Goal: Task Accomplishment & Management: Manage account settings

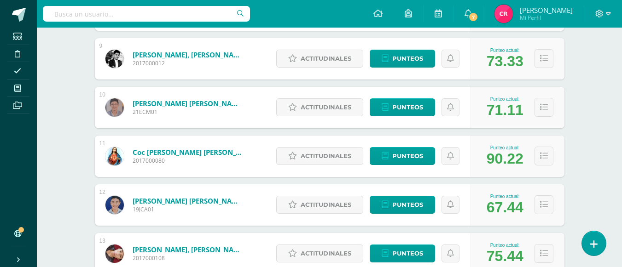
scroll to position [598, 0]
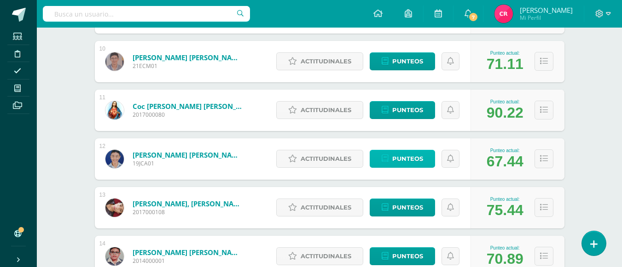
click at [399, 159] on span "Punteos" at bounding box center [407, 159] width 31 height 17
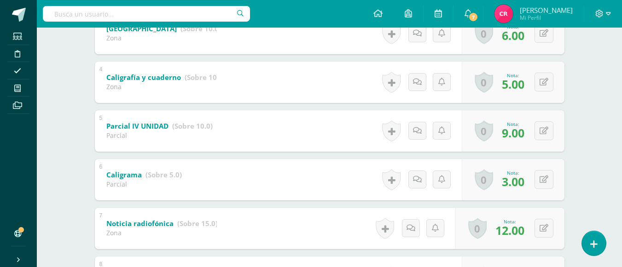
scroll to position [130, 0]
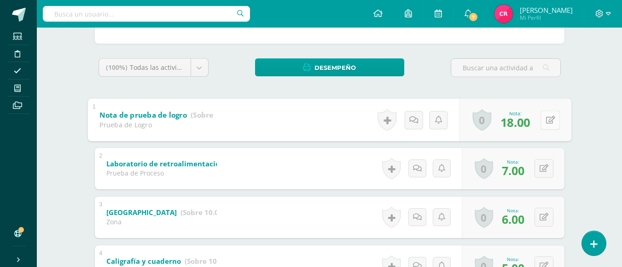
click at [547, 122] on icon at bounding box center [550, 120] width 9 height 8
type input "23"
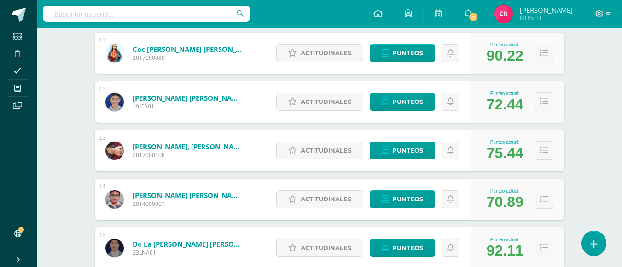
scroll to position [748, 0]
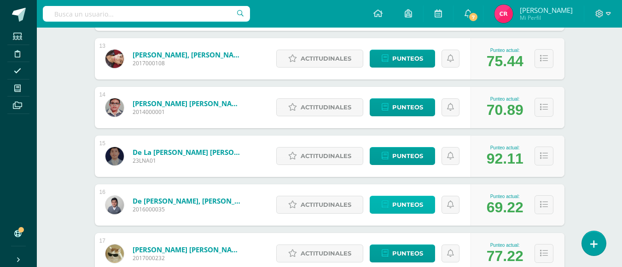
click at [407, 205] on span "Punteos" at bounding box center [407, 205] width 31 height 17
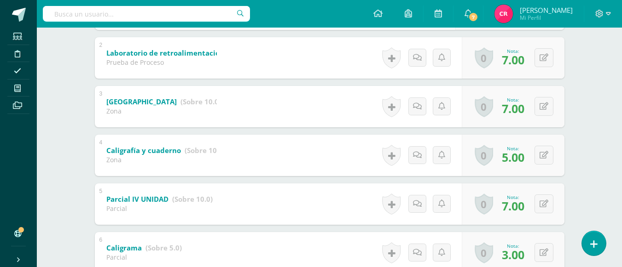
scroll to position [149, 0]
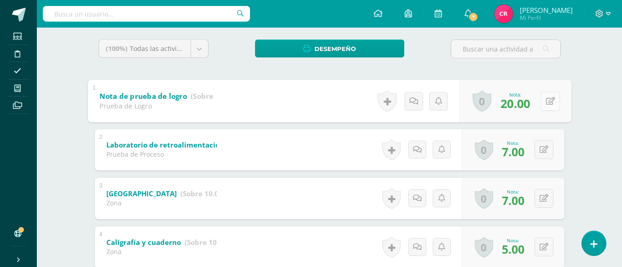
click at [550, 105] on button at bounding box center [549, 101] width 19 height 19
type input "22"
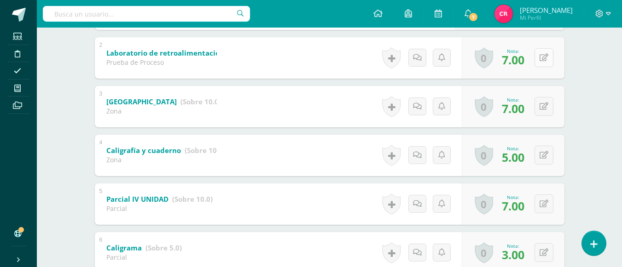
click at [546, 54] on icon at bounding box center [544, 58] width 9 height 8
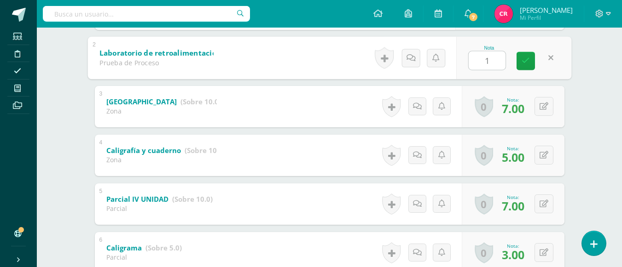
type input "10"
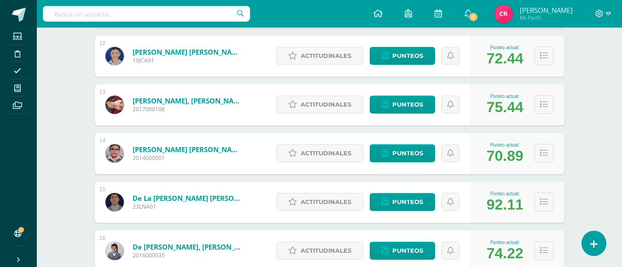
scroll to position [656, 0]
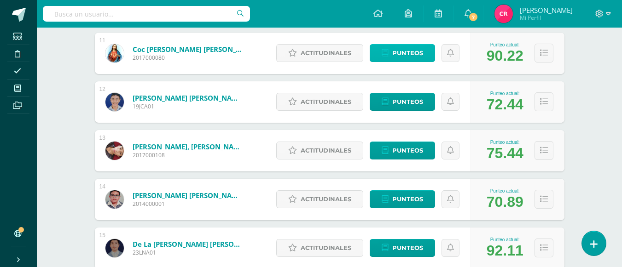
click at [409, 52] on span "Punteos" at bounding box center [407, 53] width 31 height 17
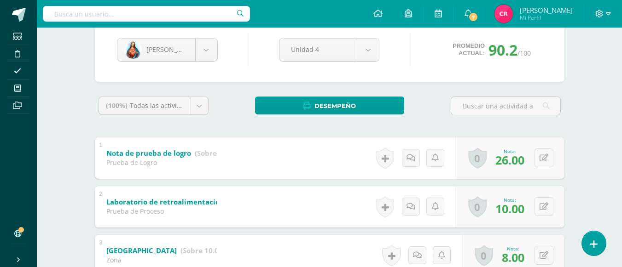
scroll to position [184, 0]
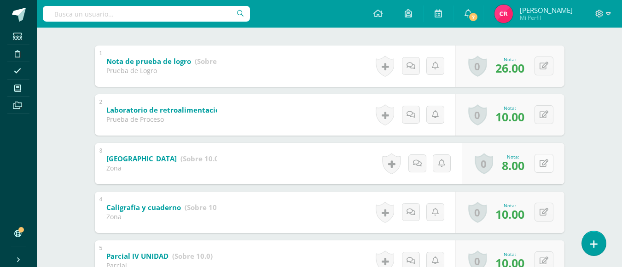
click at [543, 163] on button at bounding box center [543, 163] width 19 height 19
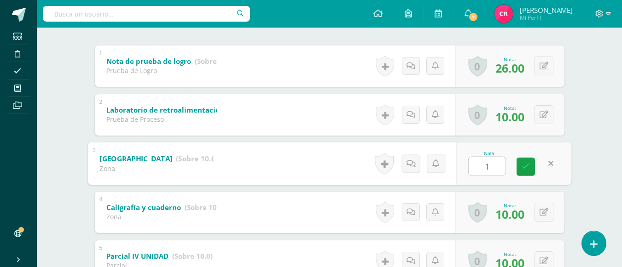
type input "10"
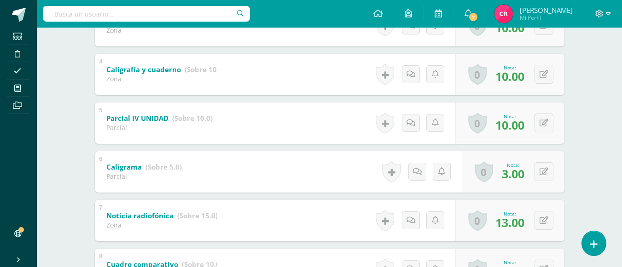
scroll to position [368, 0]
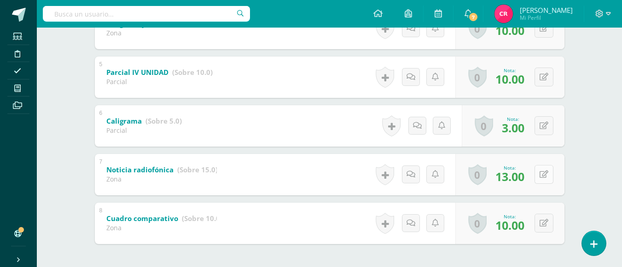
click at [546, 176] on icon at bounding box center [544, 175] width 9 height 8
type input "15"
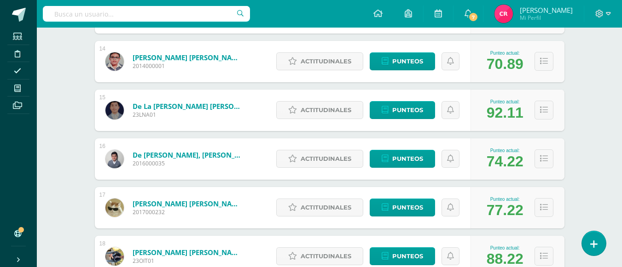
scroll to position [932, 0]
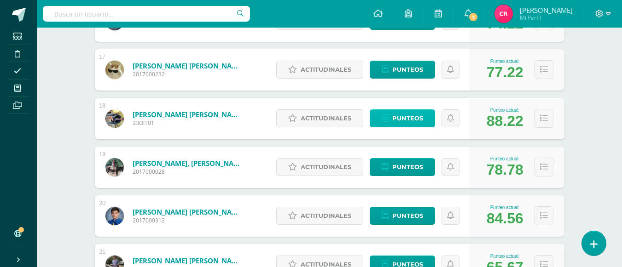
click at [395, 118] on span "Punteos" at bounding box center [407, 118] width 31 height 17
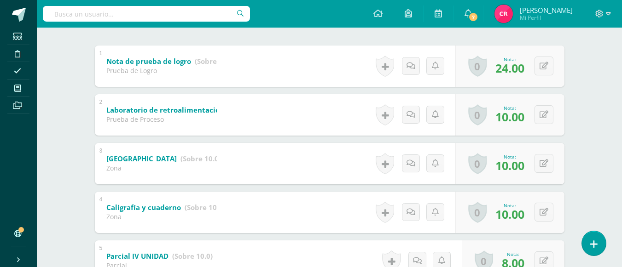
scroll to position [276, 0]
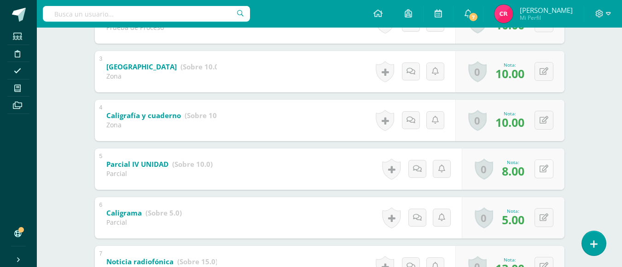
click at [542, 169] on button at bounding box center [543, 169] width 19 height 19
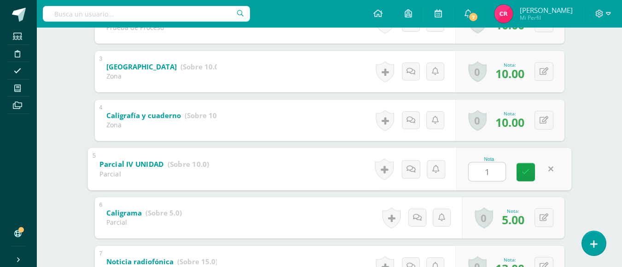
type input "10"
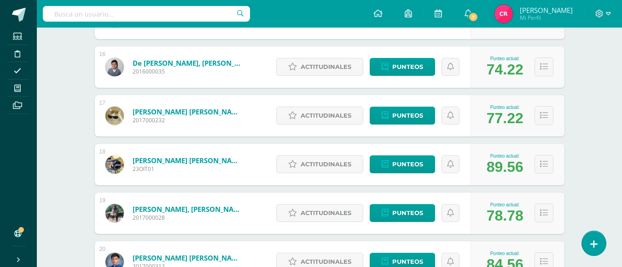
scroll to position [959, 0]
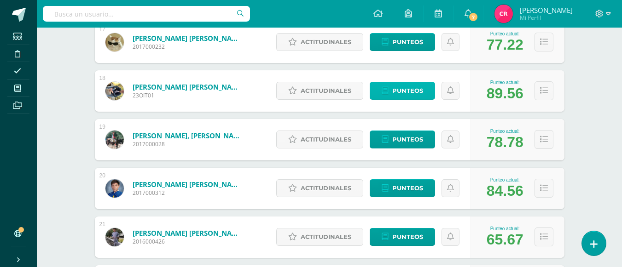
click at [404, 95] on span "Punteos" at bounding box center [407, 90] width 31 height 17
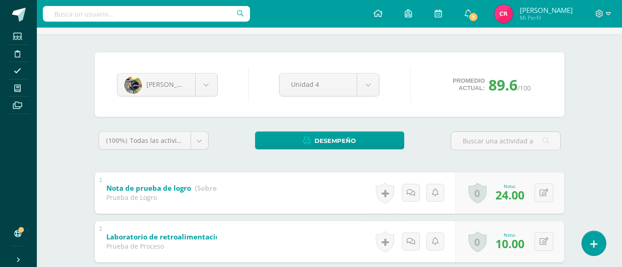
scroll to position [149, 0]
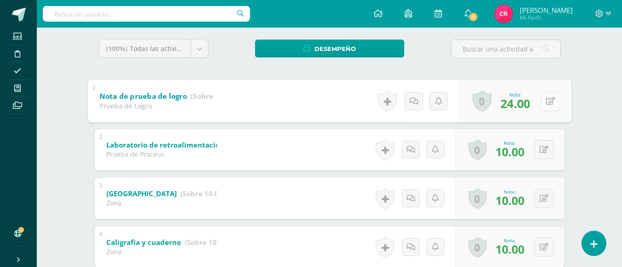
click at [536, 97] on div "0 Logros Logros obtenidos Aún no hay logros agregados Nota: 24.00" at bounding box center [515, 101] width 112 height 43
click at [546, 100] on icon at bounding box center [550, 101] width 9 height 8
type input "25"
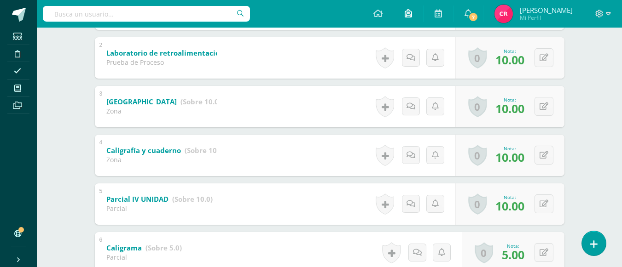
scroll to position [57, 0]
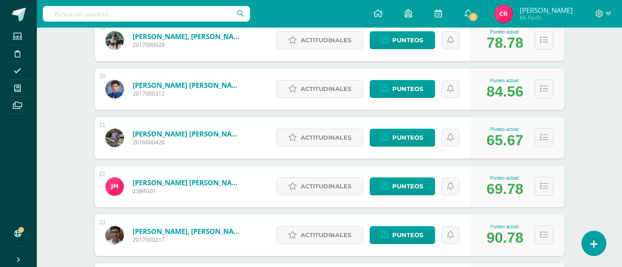
scroll to position [1105, 0]
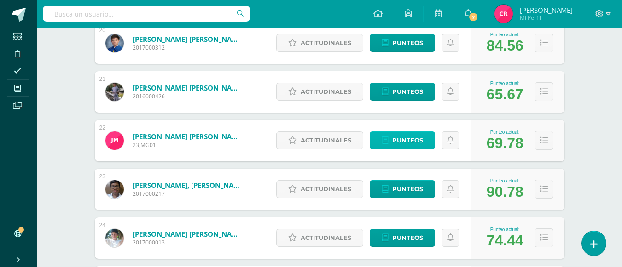
click at [423, 143] on link "Punteos" at bounding box center [402, 141] width 65 height 18
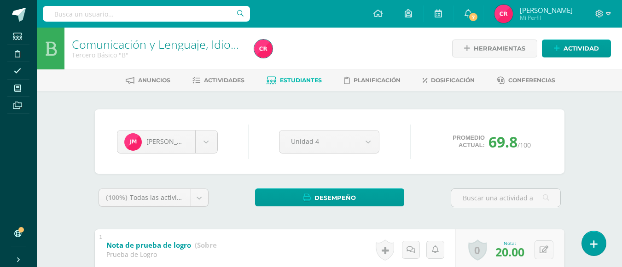
scroll to position [184, 0]
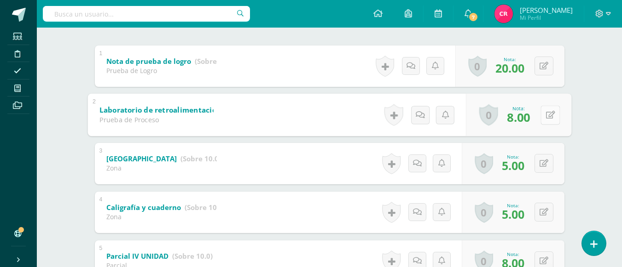
click at [544, 119] on button at bounding box center [549, 114] width 19 height 19
type input "10"
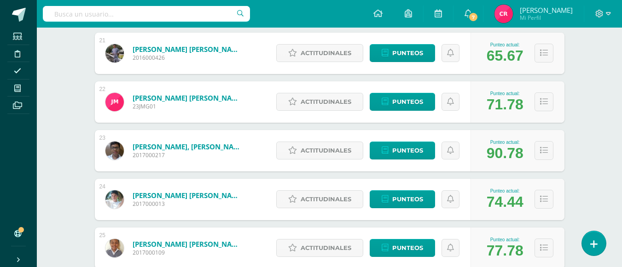
scroll to position [1282, 0]
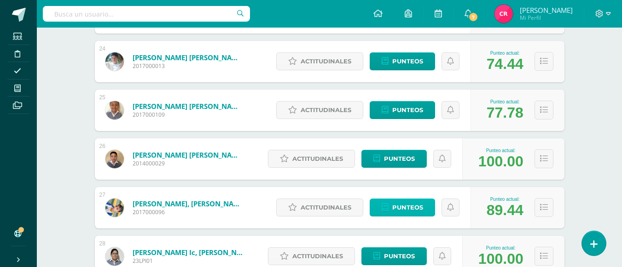
click at [378, 211] on link "Punteos" at bounding box center [402, 208] width 65 height 18
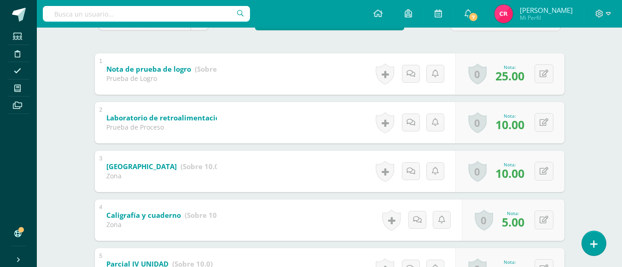
scroll to position [222, 0]
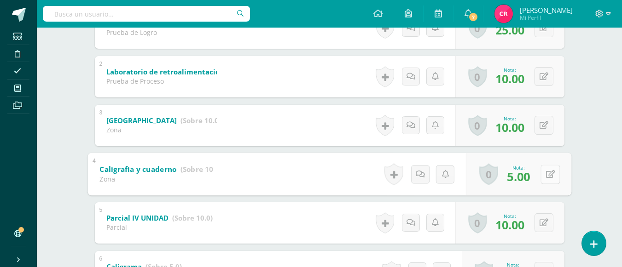
click at [542, 174] on button at bounding box center [549, 174] width 19 height 19
type input "10"
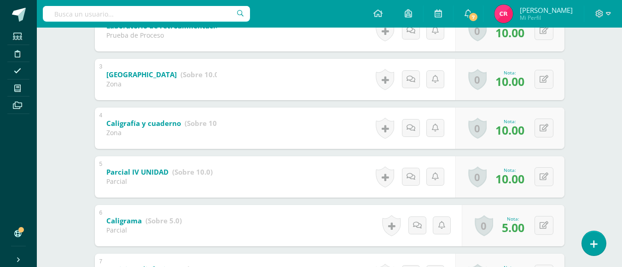
scroll to position [176, 0]
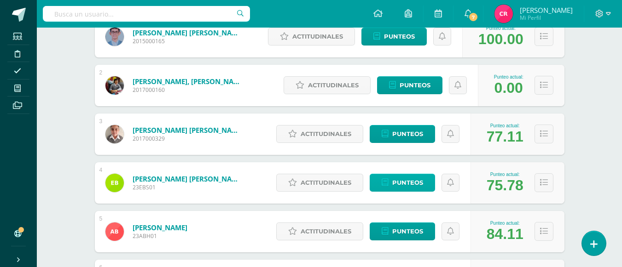
scroll to position [230, 0]
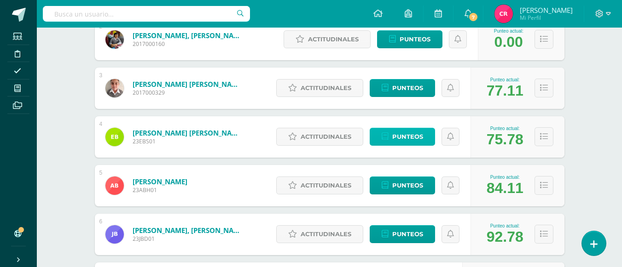
click at [403, 138] on span "Punteos" at bounding box center [407, 136] width 31 height 17
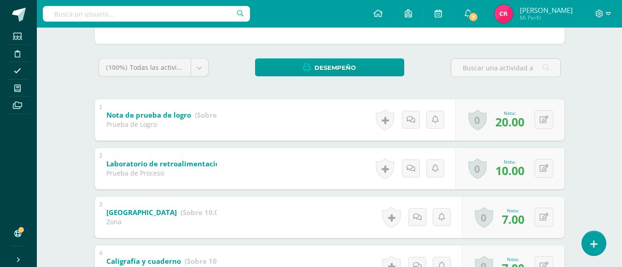
scroll to position [38, 0]
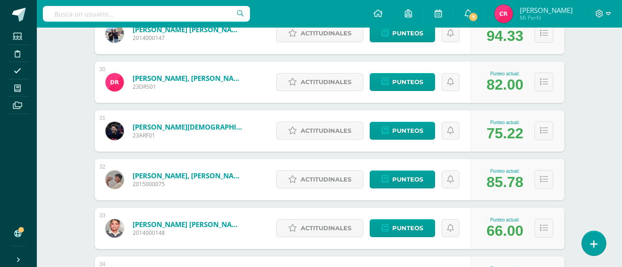
scroll to position [1646, 0]
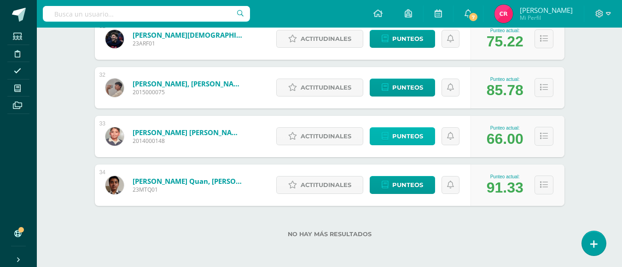
click at [406, 136] on span "Punteos" at bounding box center [407, 136] width 31 height 17
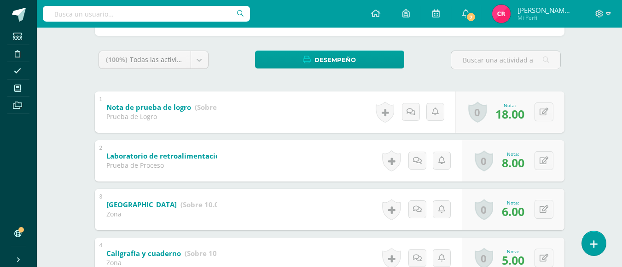
scroll to position [46, 0]
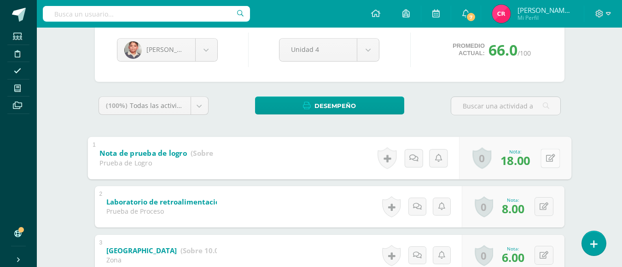
click at [546, 159] on icon at bounding box center [550, 158] width 9 height 8
type input "20"
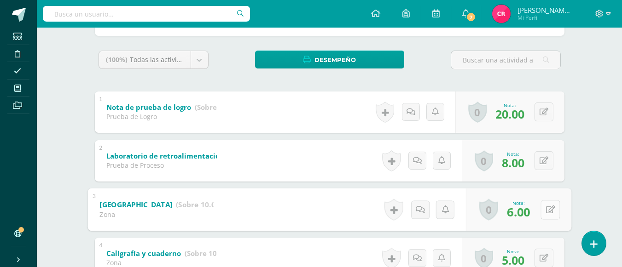
click at [548, 215] on button at bounding box center [549, 209] width 19 height 19
type input "7"
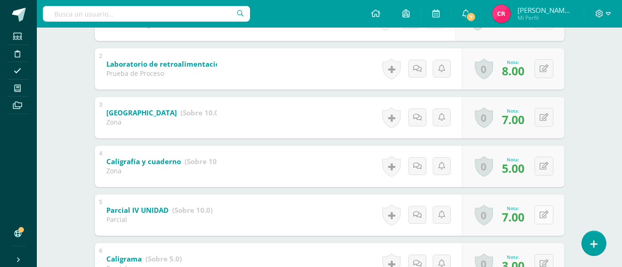
scroll to position [276, 0]
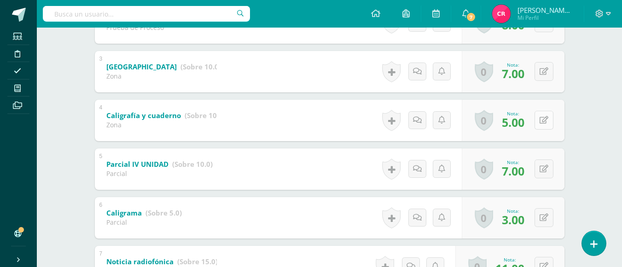
click at [545, 126] on button at bounding box center [543, 120] width 19 height 19
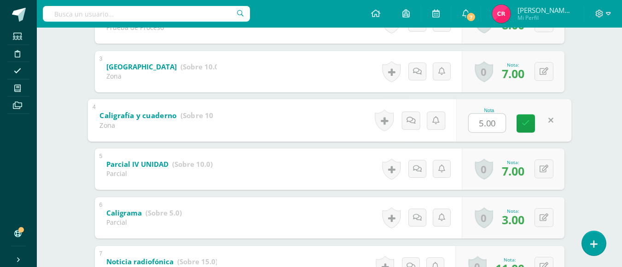
type input "7"
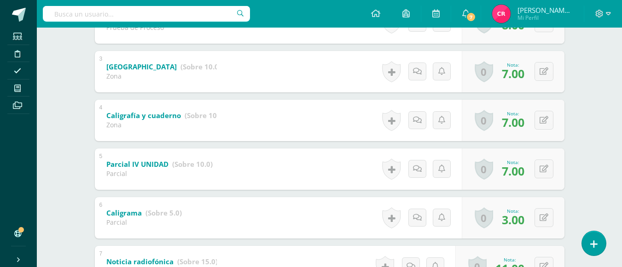
scroll to position [406, 0]
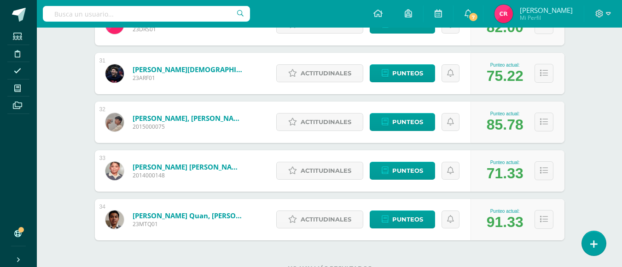
scroll to position [1646, 0]
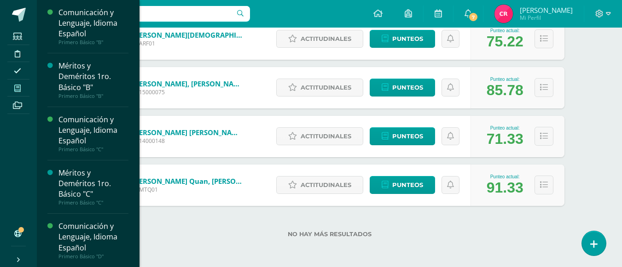
click at [17, 85] on icon at bounding box center [17, 88] width 6 height 7
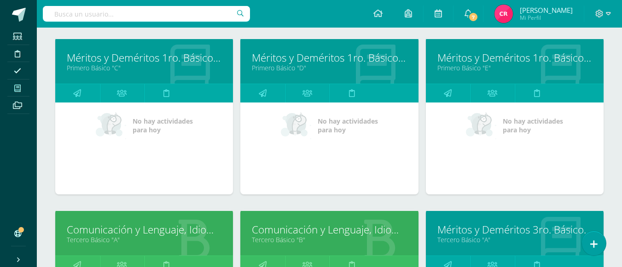
scroll to position [664, 0]
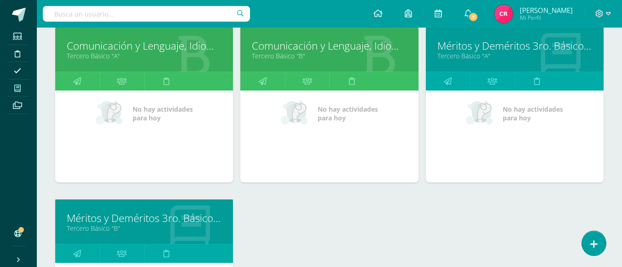
click at [171, 44] on link "Comunicación y Lenguaje, Idioma Español" at bounding box center [144, 46] width 155 height 14
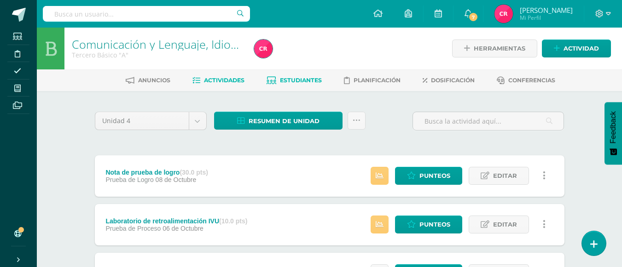
click at [283, 84] on span "Estudiantes" at bounding box center [301, 80] width 42 height 7
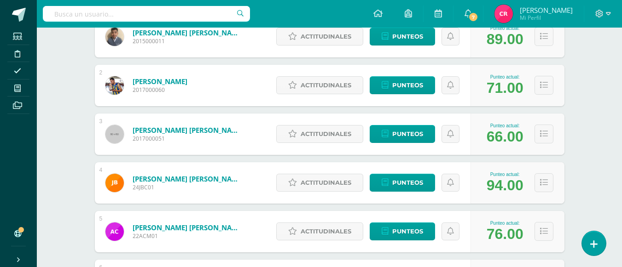
scroll to position [46, 0]
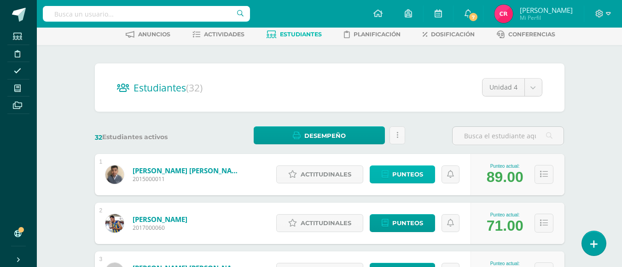
click at [408, 176] on span "Punteos" at bounding box center [407, 174] width 31 height 17
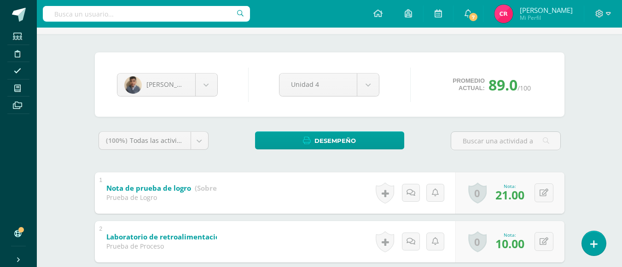
scroll to position [103, 0]
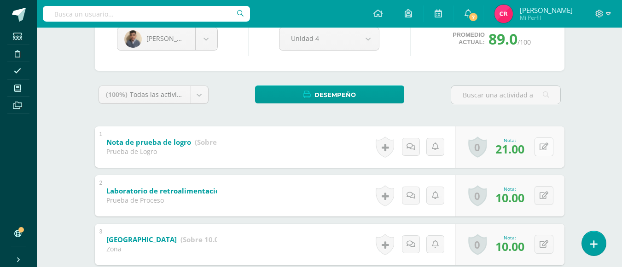
click at [549, 149] on button at bounding box center [543, 147] width 19 height 19
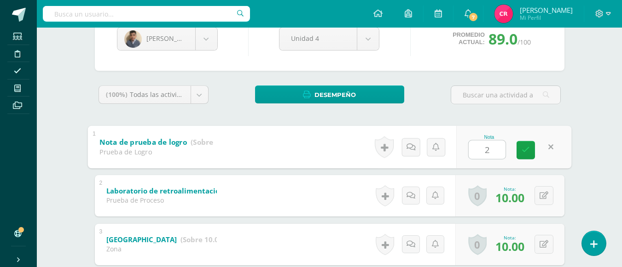
type input "22"
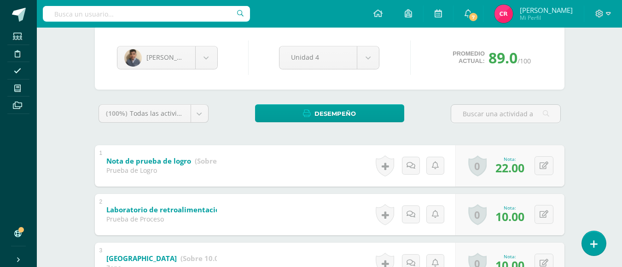
scroll to position [0, 0]
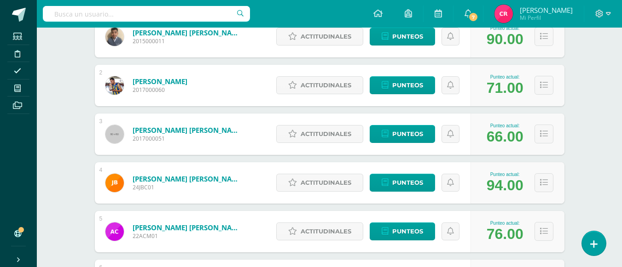
scroll to position [138, 0]
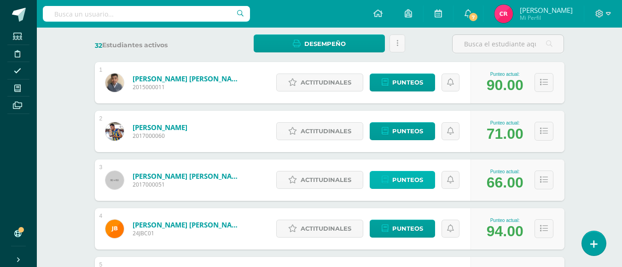
click at [389, 180] on link "Punteos" at bounding box center [402, 180] width 65 height 18
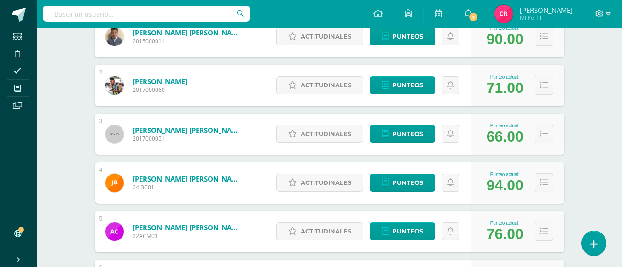
scroll to position [230, 0]
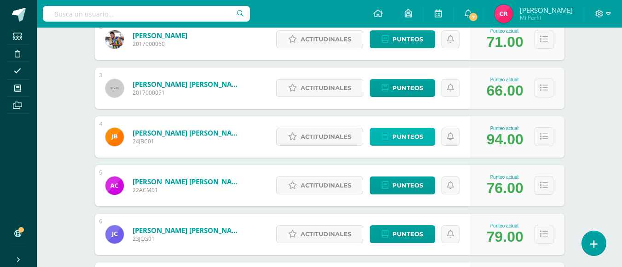
click at [390, 132] on link "Punteos" at bounding box center [402, 137] width 65 height 18
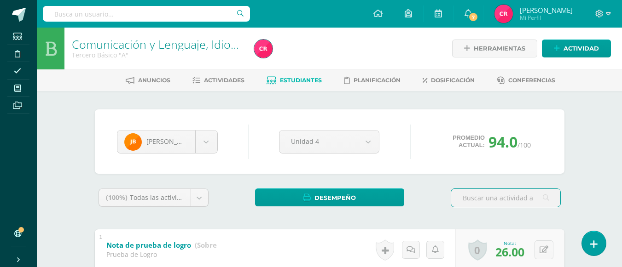
scroll to position [92, 0]
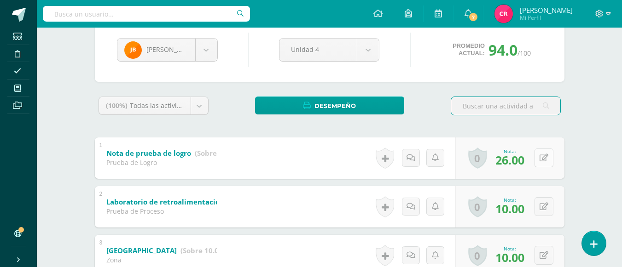
click at [540, 157] on div "0 Logros Logros obtenidos Aún no hay logros agregados Nota: 26.00" at bounding box center [509, 158] width 109 height 41
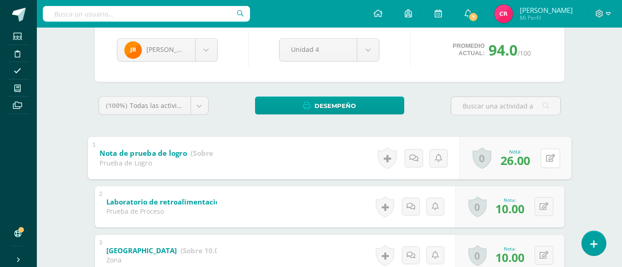
click at [540, 149] on button at bounding box center [549, 158] width 19 height 19
type input "27"
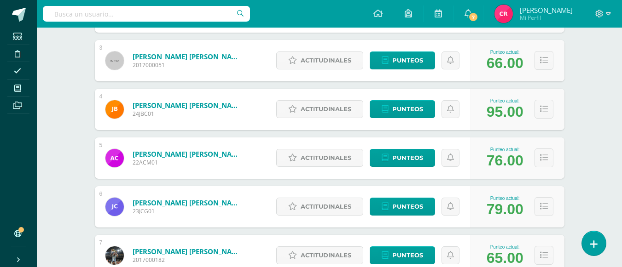
scroll to position [350, 0]
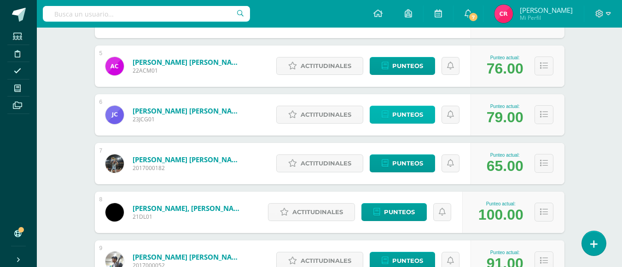
click at [425, 110] on link "Punteos" at bounding box center [402, 115] width 65 height 18
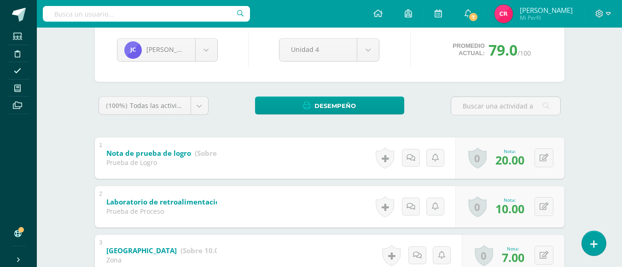
scroll to position [184, 0]
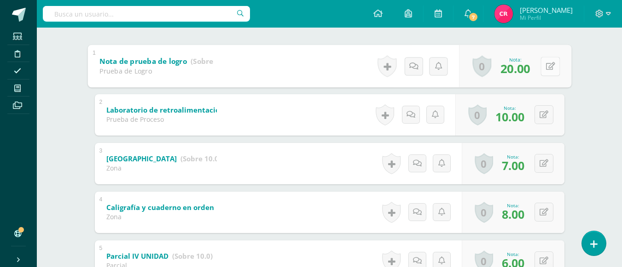
click at [539, 60] on div "0 Logros Logros obtenidos Aún no hay logros agregados Nota: 20.00" at bounding box center [515, 66] width 112 height 43
click at [548, 67] on icon at bounding box center [550, 66] width 9 height 8
type input "22}"
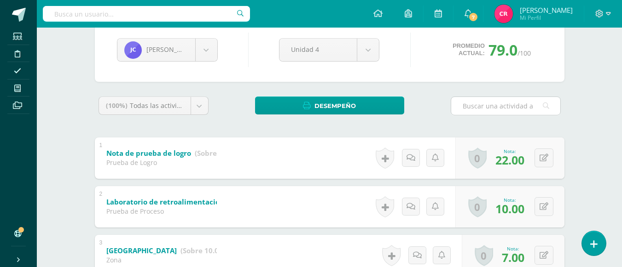
scroll to position [0, 0]
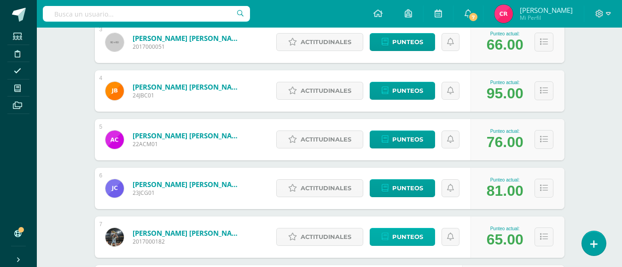
scroll to position [368, 0]
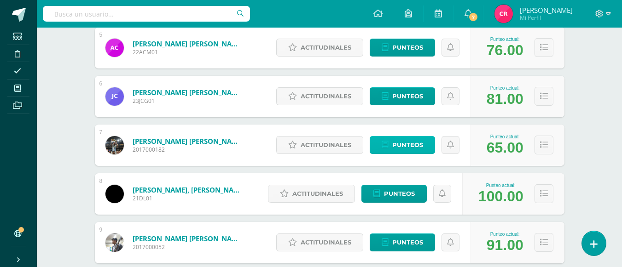
click at [395, 140] on span "Punteos" at bounding box center [407, 145] width 31 height 17
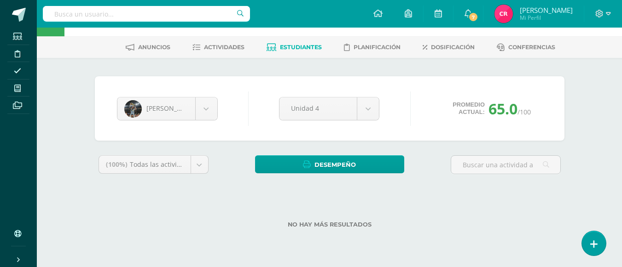
scroll to position [33, 0]
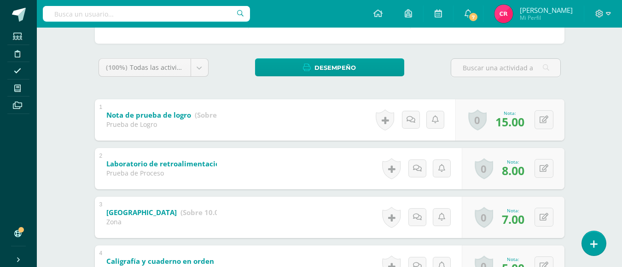
scroll to position [0, 0]
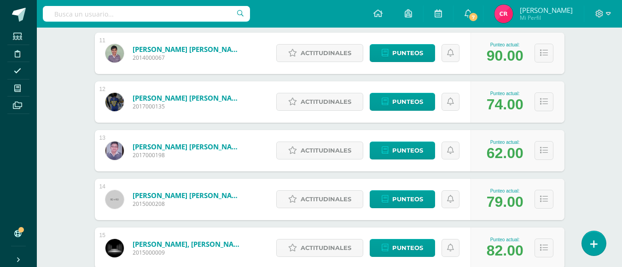
scroll to position [702, 0]
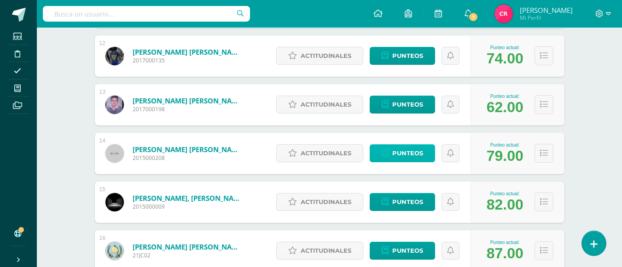
click at [390, 157] on link "Punteos" at bounding box center [402, 154] width 65 height 18
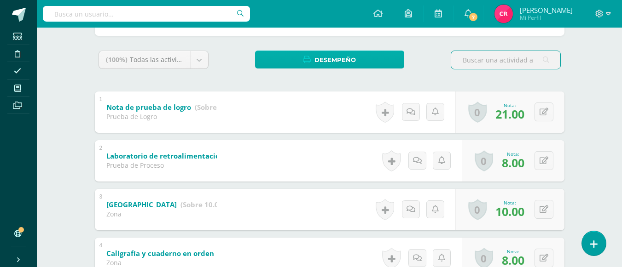
scroll to position [46, 0]
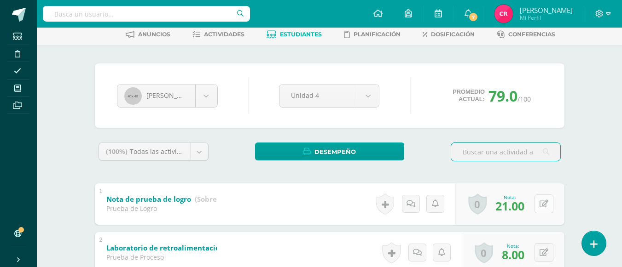
click at [540, 203] on button at bounding box center [543, 204] width 19 height 19
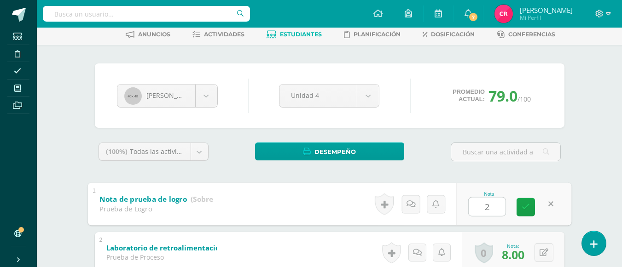
type input "22"
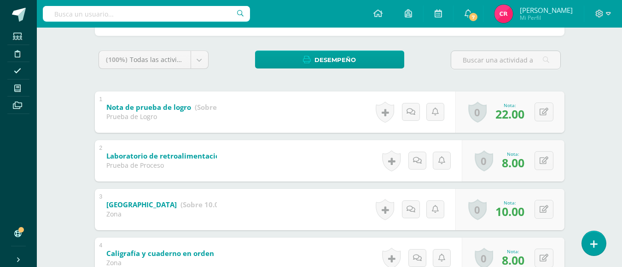
scroll to position [0, 0]
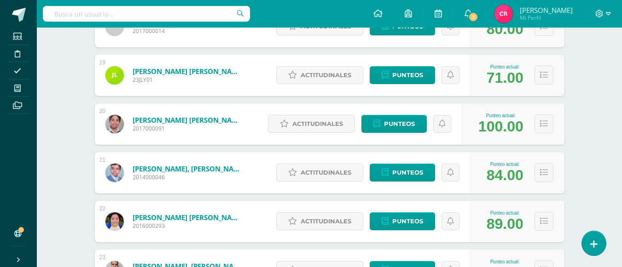
scroll to position [1070, 0]
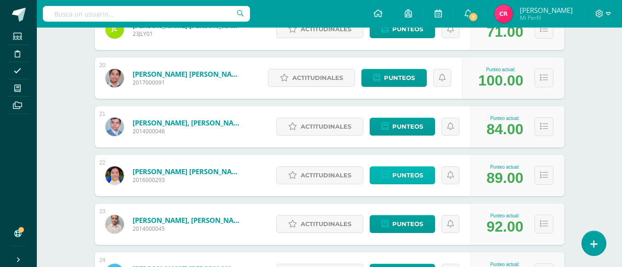
click at [397, 178] on span "Punteos" at bounding box center [407, 175] width 31 height 17
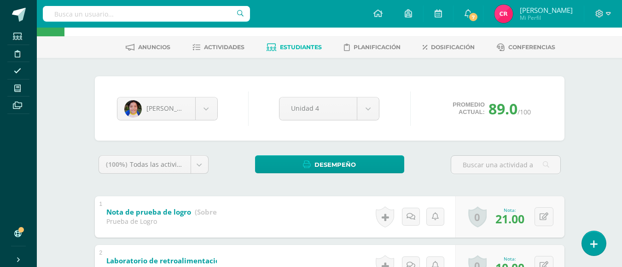
scroll to position [57, 0]
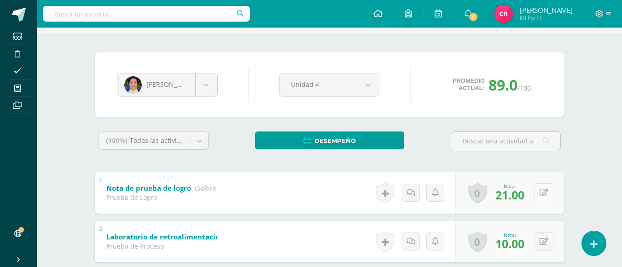
click at [546, 193] on icon at bounding box center [544, 193] width 9 height 8
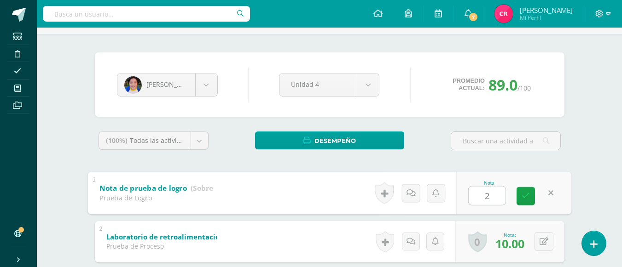
type input "22"
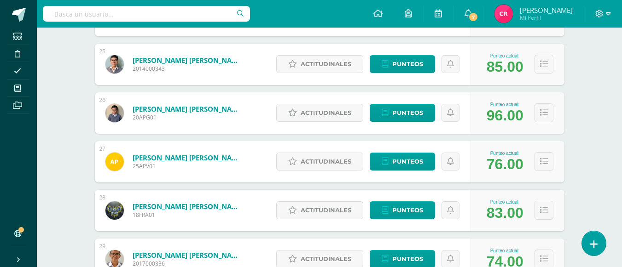
scroll to position [1420, 0]
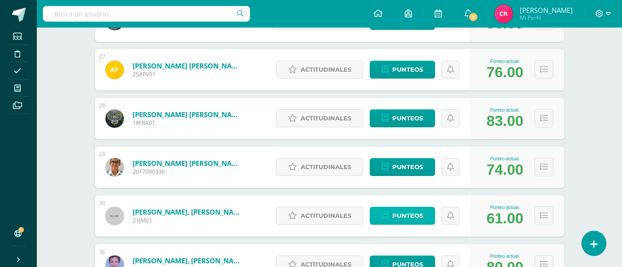
click at [421, 219] on span "Punteos" at bounding box center [407, 216] width 31 height 17
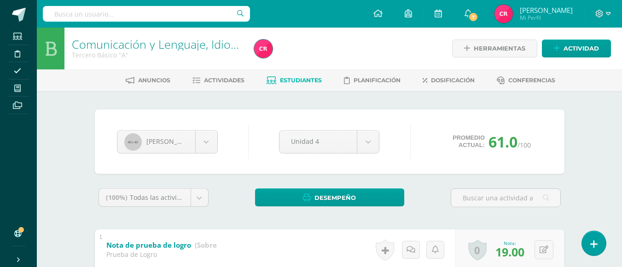
scroll to position [138, 0]
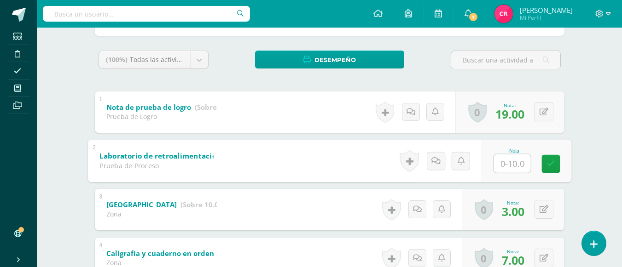
click at [524, 164] on input "text" at bounding box center [511, 163] width 37 height 18
type input "8"
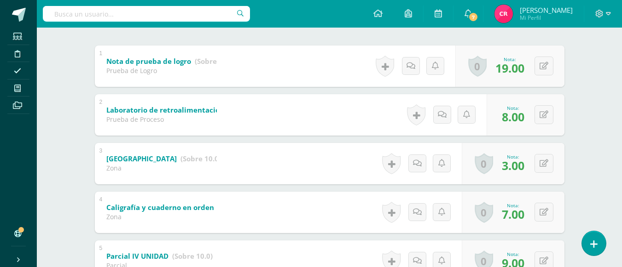
scroll to position [46, 0]
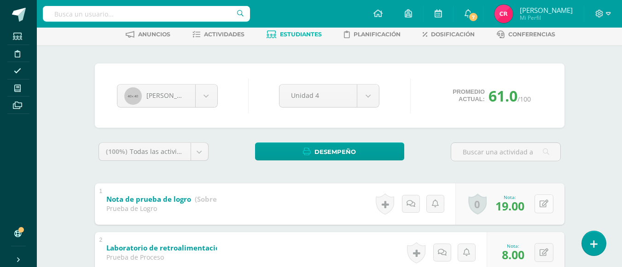
click at [543, 206] on button at bounding box center [543, 204] width 19 height 19
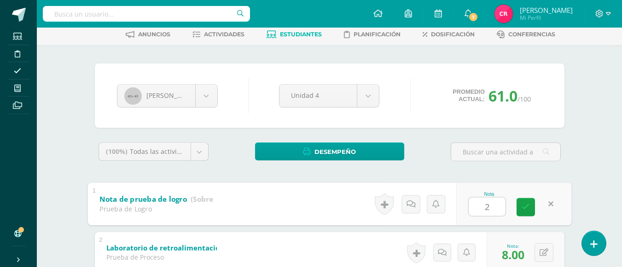
type input "22"
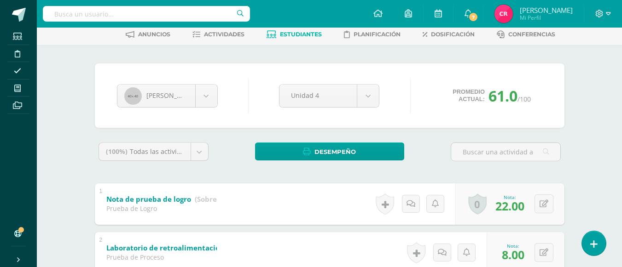
scroll to position [0, 0]
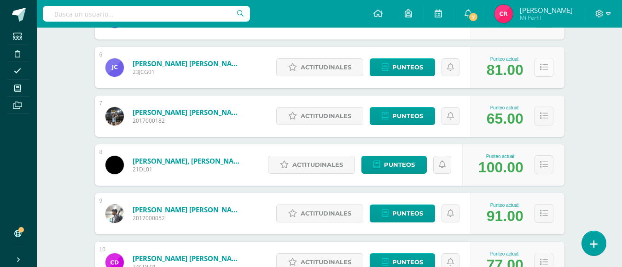
scroll to position [305, 0]
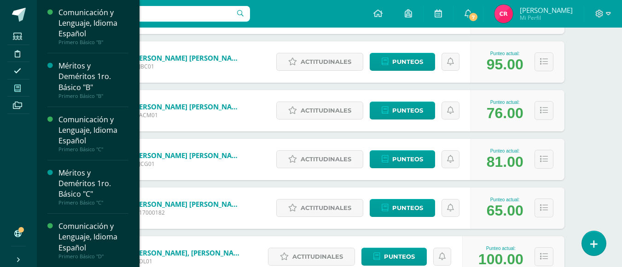
click at [14, 93] on span at bounding box center [17, 88] width 21 height 12
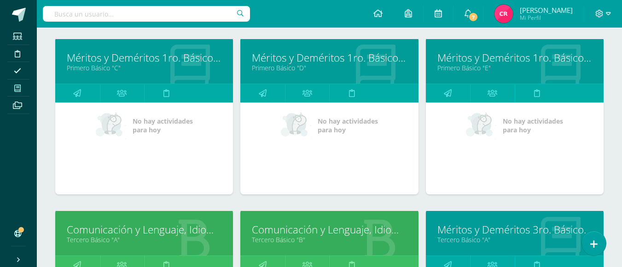
scroll to position [618, 0]
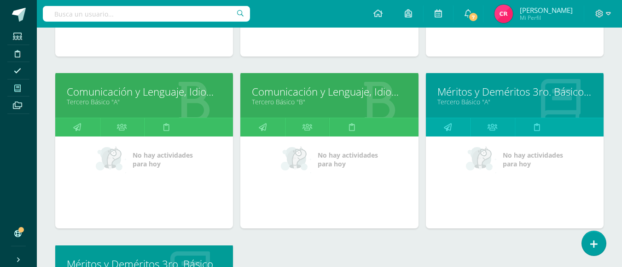
click at [324, 94] on link "Comunicación y Lenguaje, Idioma Español" at bounding box center [329, 92] width 155 height 14
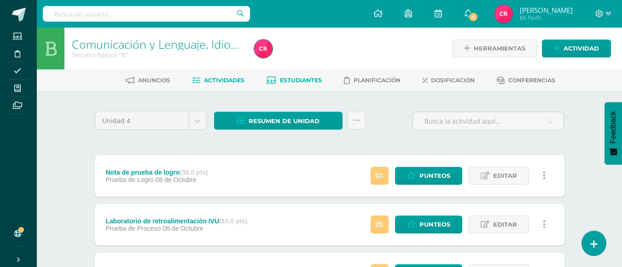
click at [296, 84] on link "Estudiantes" at bounding box center [294, 80] width 55 height 15
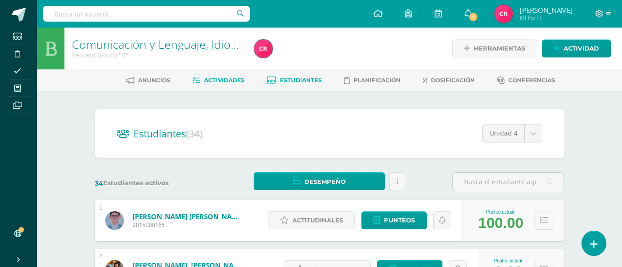
click at [230, 85] on link "Actividades" at bounding box center [218, 80] width 52 height 15
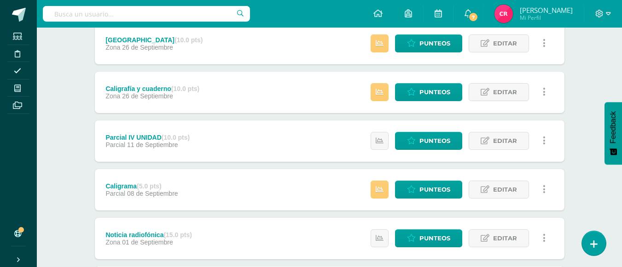
scroll to position [322, 0]
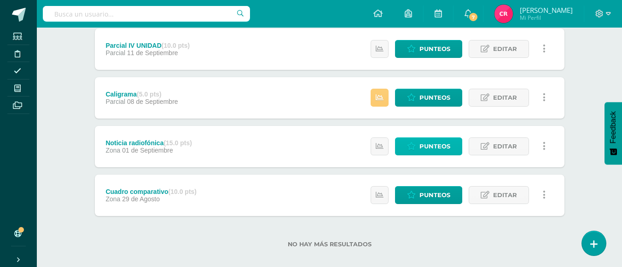
click at [406, 145] on link "Punteos" at bounding box center [428, 147] width 67 height 18
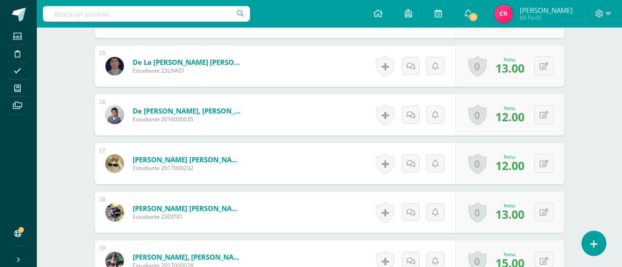
scroll to position [1132, 0]
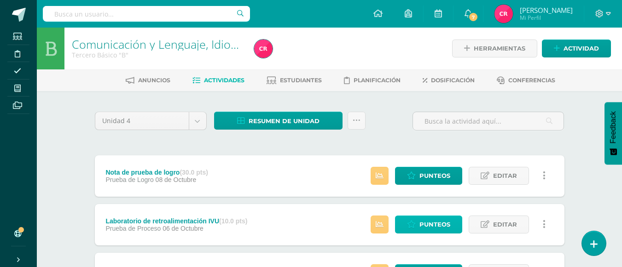
click at [427, 219] on span "Punteos" at bounding box center [434, 224] width 31 height 17
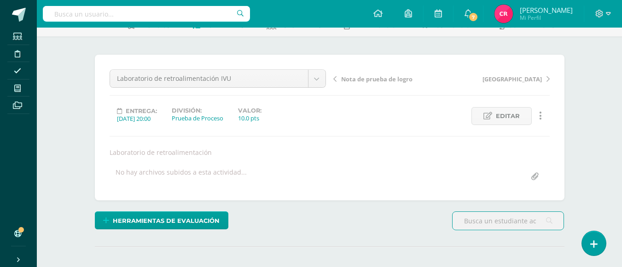
scroll to position [9, 0]
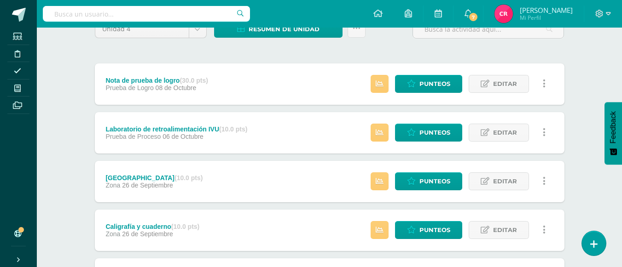
scroll to position [184, 0]
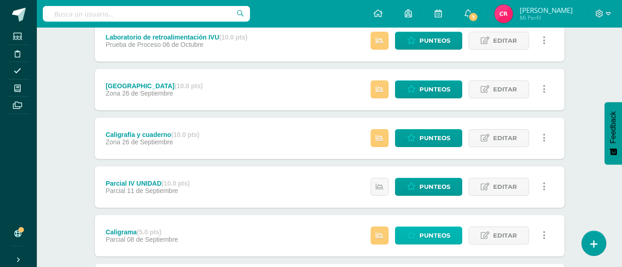
click at [430, 237] on span "Punteos" at bounding box center [434, 235] width 31 height 17
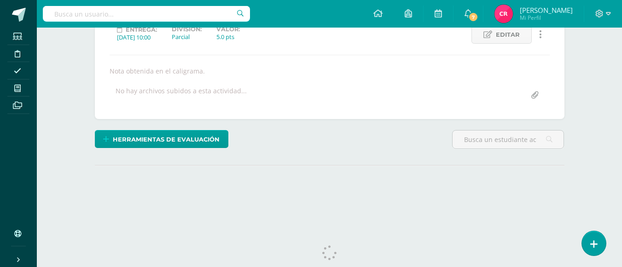
scroll to position [44, 0]
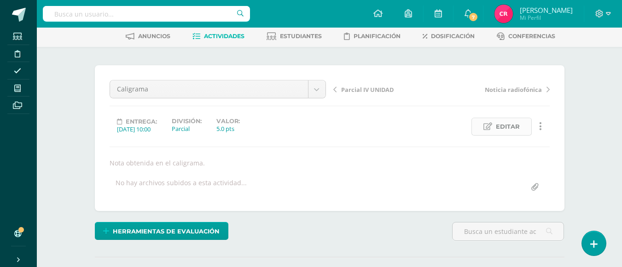
click at [483, 128] on icon at bounding box center [487, 127] width 9 height 8
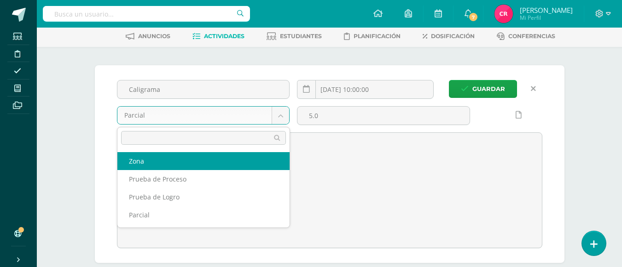
select select "160143"
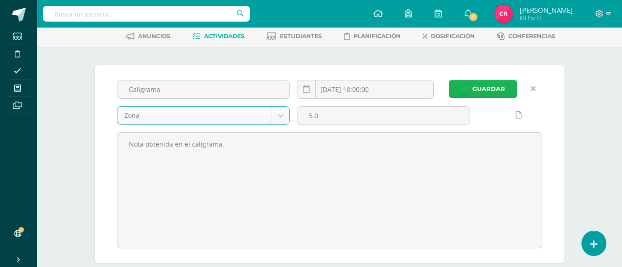
click at [487, 86] on span "Guardar" at bounding box center [488, 89] width 33 height 17
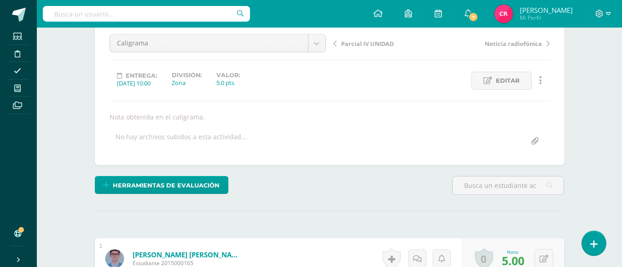
scroll to position [44, 0]
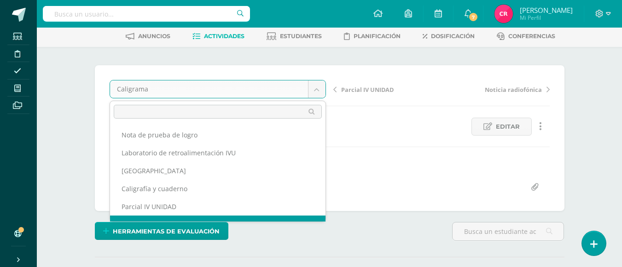
scroll to position [12, 0]
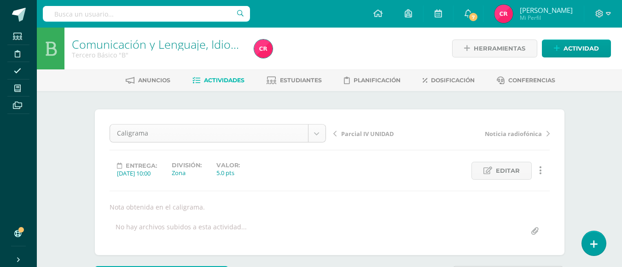
scroll to position [12, 0]
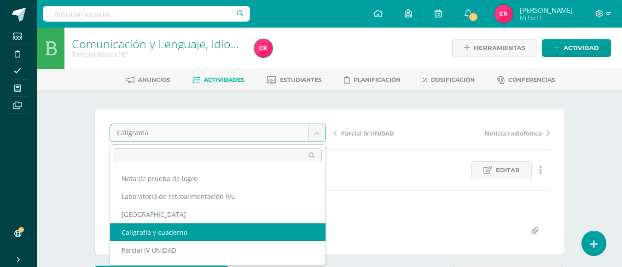
scroll to position [52, 0]
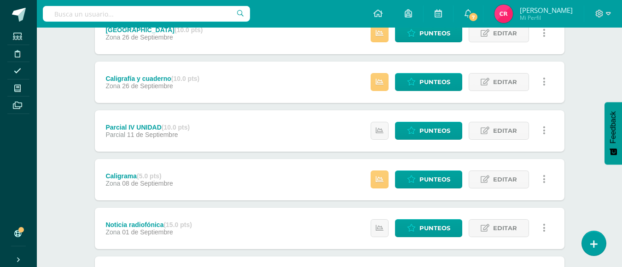
scroll to position [102, 0]
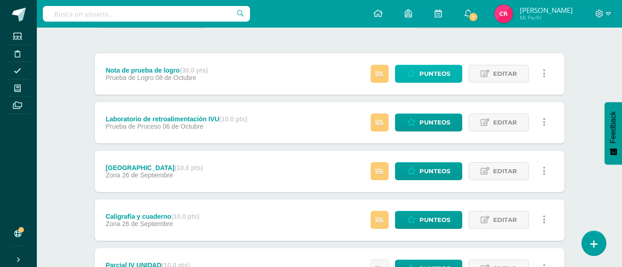
click at [435, 70] on span "Punteos" at bounding box center [434, 73] width 31 height 17
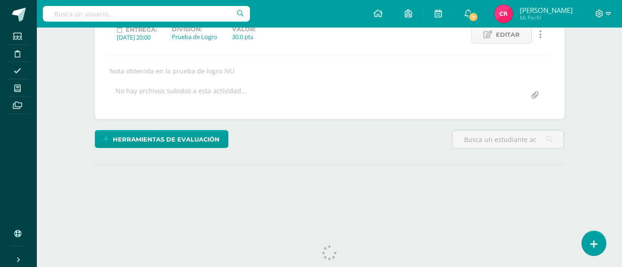
scroll to position [64, 0]
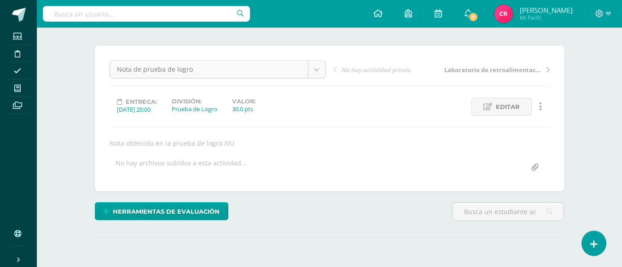
click at [307, 68] on body "Estudiantes Disciplina Asistencia Mis cursos Archivos Soporte Ayuda Reportar un…" at bounding box center [311, 122] width 622 height 373
select select "/dashboard/teacher/grade-activity/181234/"
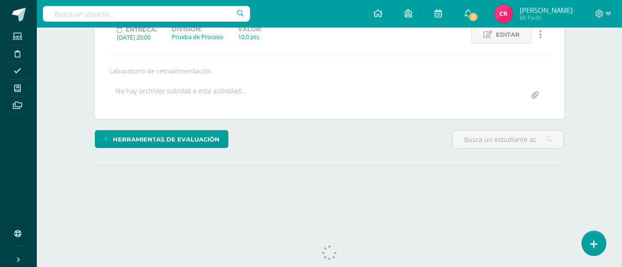
scroll to position [44, 0]
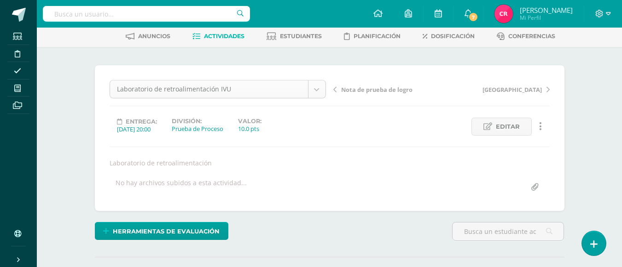
click at [319, 95] on body "Estudiantes Disciplina Asistencia Mis cursos Archivos Soporte Ayuda Reportar un…" at bounding box center [311, 142] width 622 height 373
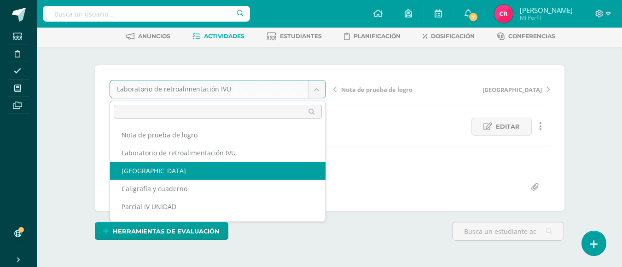
select select "/dashboard/teacher/grade-activity/180837/"
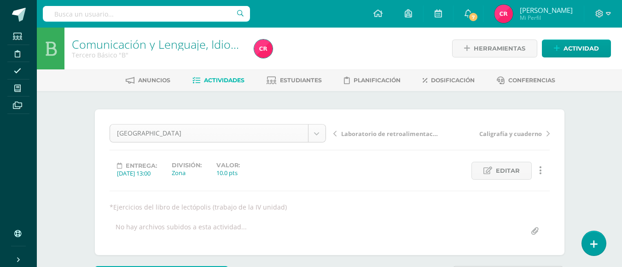
click at [317, 131] on body "Estudiantes Disciplina Asistencia Mis cursos Archivos Soporte Ayuda Reportar un…" at bounding box center [311, 186] width 622 height 373
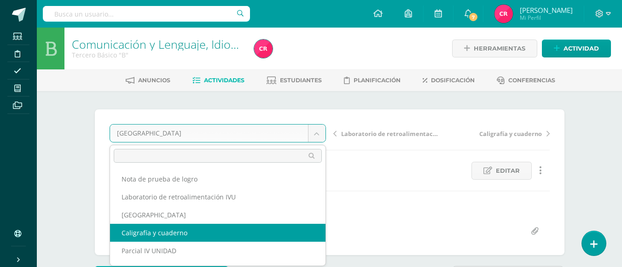
select select "/dashboard/teacher/grade-activity/180925/"
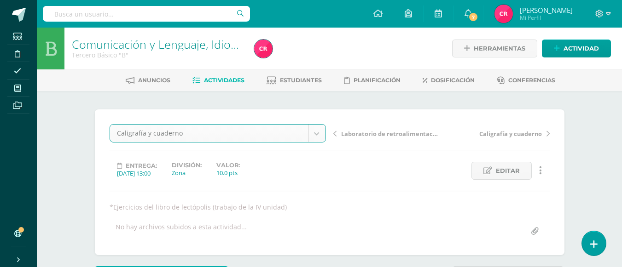
scroll to position [0, 0]
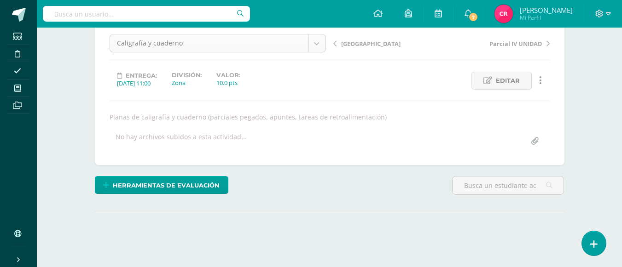
click at [310, 45] on body "Estudiantes Disciplina Asistencia Mis cursos Archivos Soporte Ayuda Reportar un…" at bounding box center [311, 96] width 622 height 373
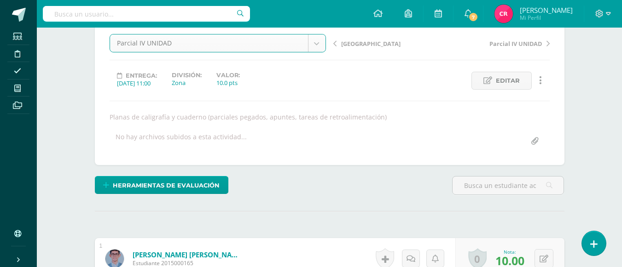
select select "/dashboard/teacher/grade-activity/180368/"
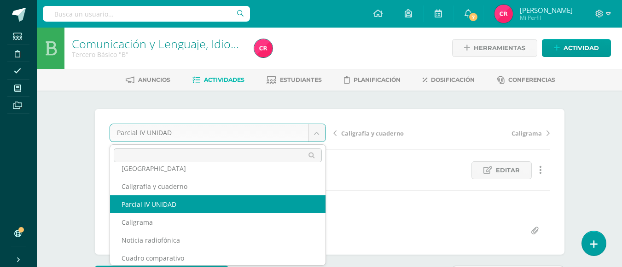
scroll to position [52, 0]
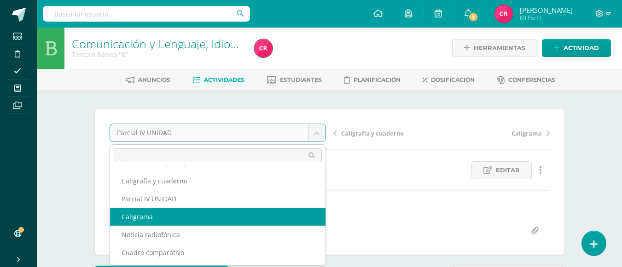
select select "/dashboard/teacher/grade-activity/180723/"
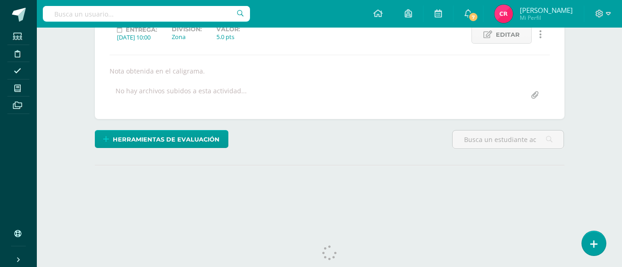
scroll to position [90, 0]
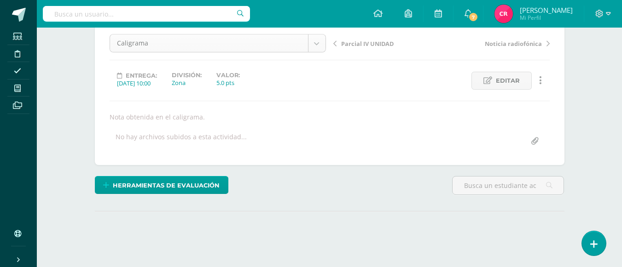
click at [311, 44] on body "Estudiantes Disciplina Asistencia Mis cursos Archivos Soporte Ayuda Reportar un…" at bounding box center [311, 96] width 622 height 373
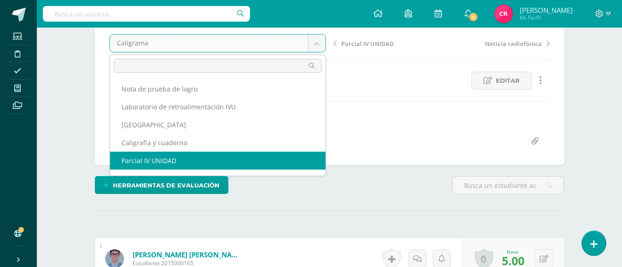
scroll to position [46, 0]
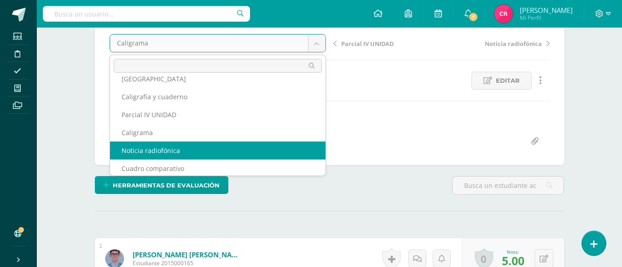
select select "/dashboard/teacher/grade-activity/180155/"
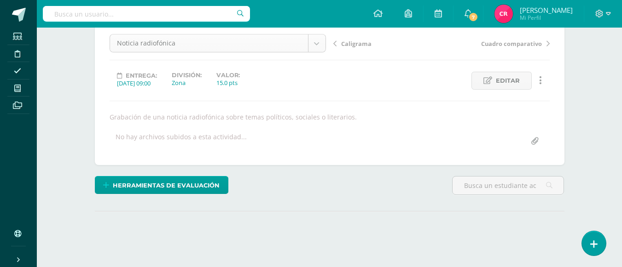
click at [312, 43] on body "Estudiantes Disciplina Asistencia Mis cursos Archivos Soporte Ayuda Reportar un…" at bounding box center [311, 96] width 622 height 373
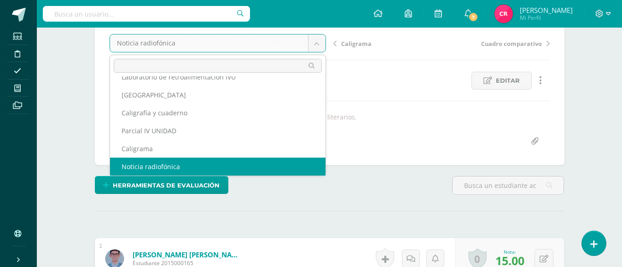
scroll to position [52, 0]
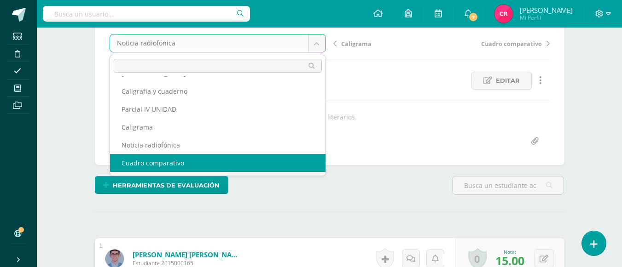
select select "/dashboard/teacher/grade-activity/180122/"
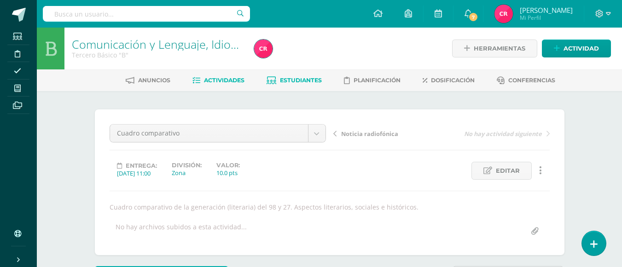
click at [294, 76] on link "Estudiantes" at bounding box center [294, 80] width 55 height 15
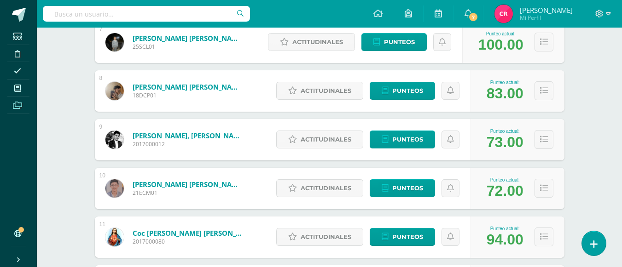
scroll to position [333, 0]
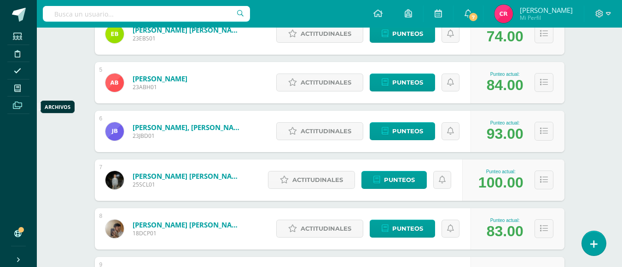
click at [19, 103] on icon at bounding box center [17, 105] width 9 height 7
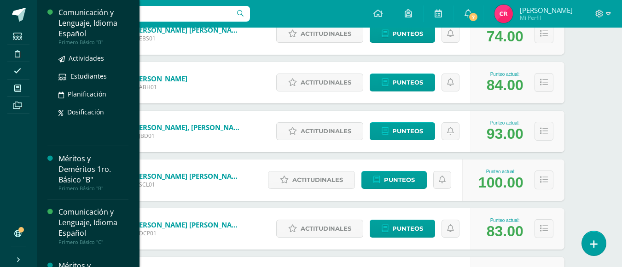
click at [22, 84] on span at bounding box center [17, 88] width 21 height 12
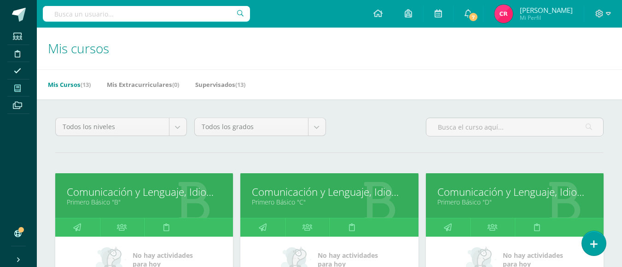
scroll to position [92, 0]
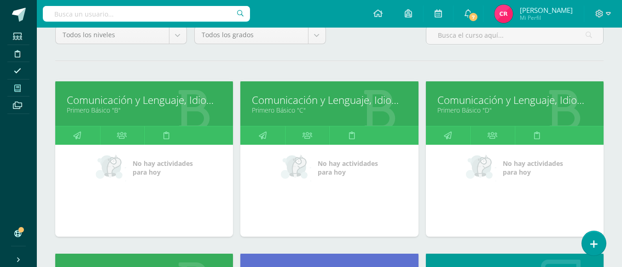
click at [136, 100] on link "Comunicación y Lenguaje, Idioma Español" at bounding box center [144, 100] width 155 height 14
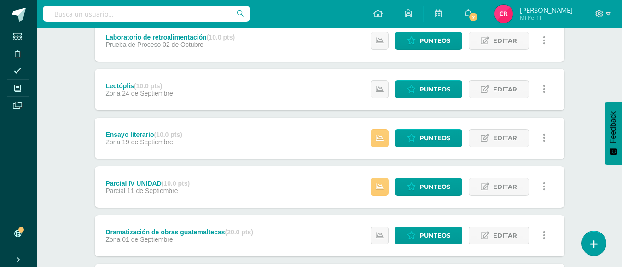
scroll to position [46, 0]
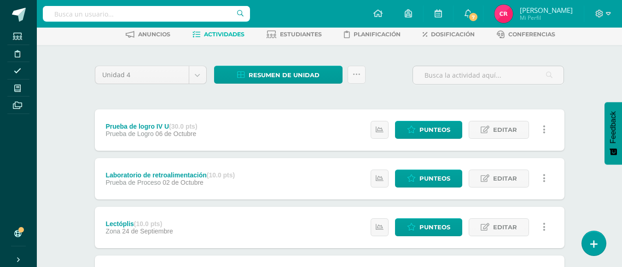
click at [279, 130] on div "Prueba de logro IV U (30.0 pts) Prueba de Logro 06 de Octubre Estatus de Activi…" at bounding box center [330, 130] width 470 height 41
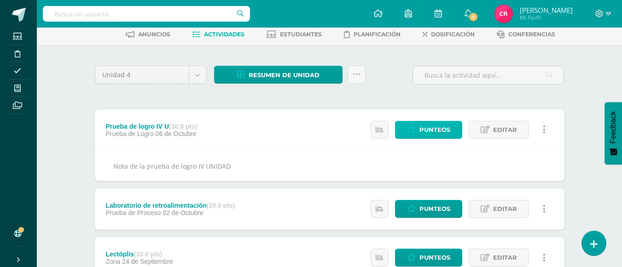
click at [421, 125] on span "Punteos" at bounding box center [434, 130] width 31 height 17
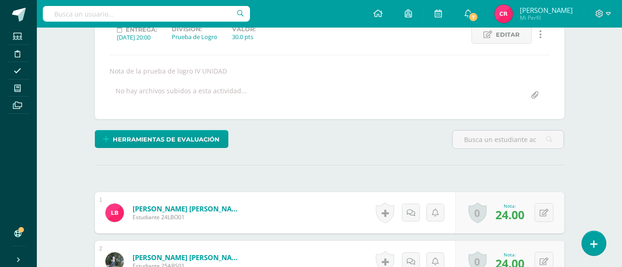
scroll to position [44, 0]
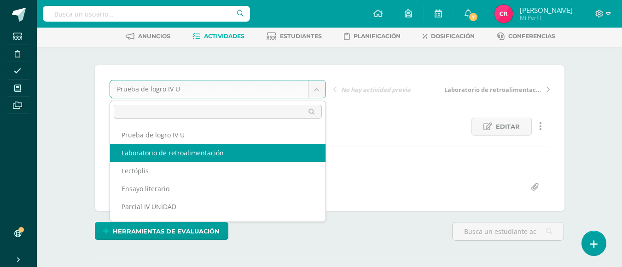
select select "/dashboard/teacher/grade-activity/181215/"
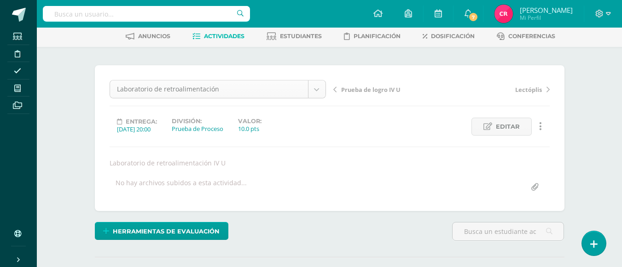
click at [321, 91] on body "Estudiantes Disciplina Asistencia Mis cursos Archivos Soporte Ayuda Reportar un…" at bounding box center [311, 142] width 622 height 373
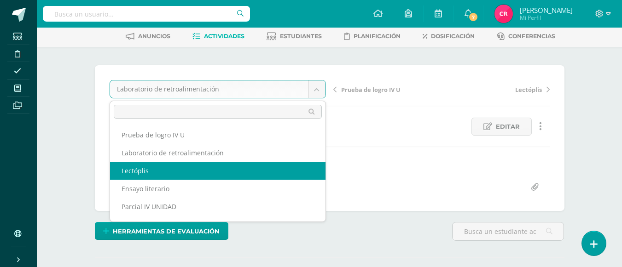
select select "/dashboard/teacher/grade-activity/180741/"
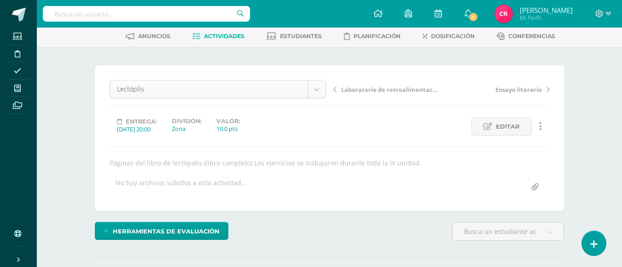
click at [322, 87] on body "Estudiantes Disciplina Asistencia Mis cursos Archivos Soporte Ayuda Reportar un…" at bounding box center [311, 142] width 622 height 373
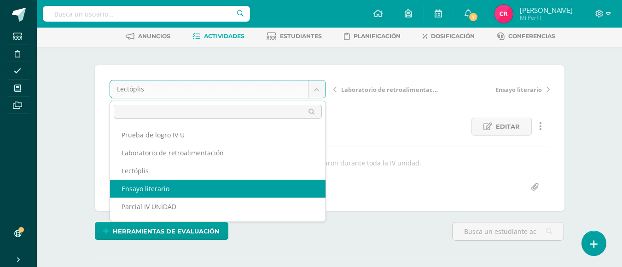
select select "/dashboard/teacher/grade-activity/180720/"
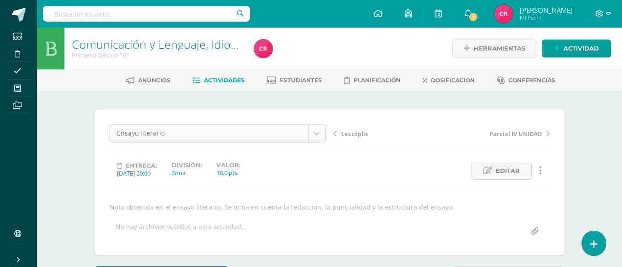
click at [310, 136] on body "Estudiantes Disciplina Asistencia Mis cursos Archivos Soporte Ayuda Reportar un…" at bounding box center [311, 186] width 622 height 373
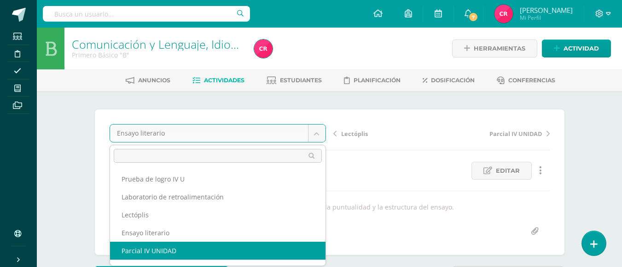
select select "/dashboard/teacher/grade-activity/180369/"
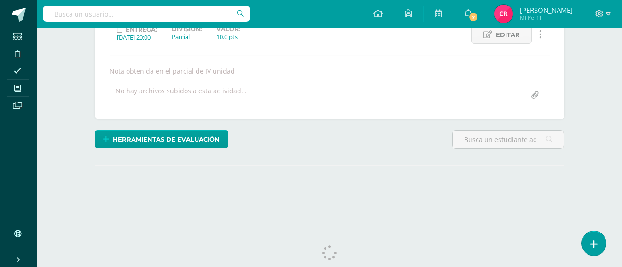
scroll to position [44, 0]
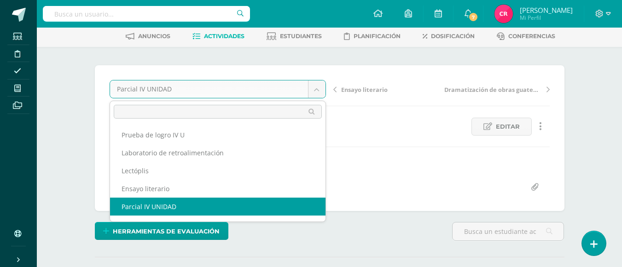
click at [313, 94] on body "Estudiantes Disciplina Asistencia Mis cursos Archivos Soporte Ayuda Reportar un…" at bounding box center [311, 142] width 622 height 373
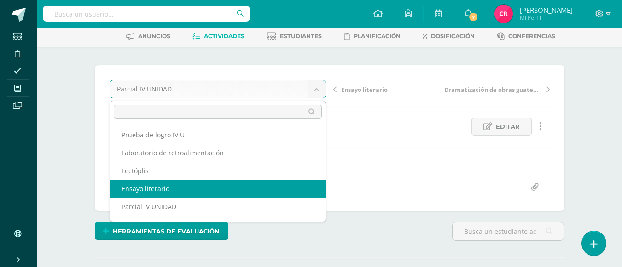
scroll to position [34, 0]
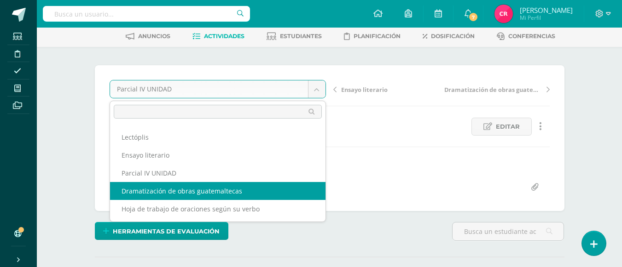
select select "/dashboard/teacher/grade-activity/180127/"
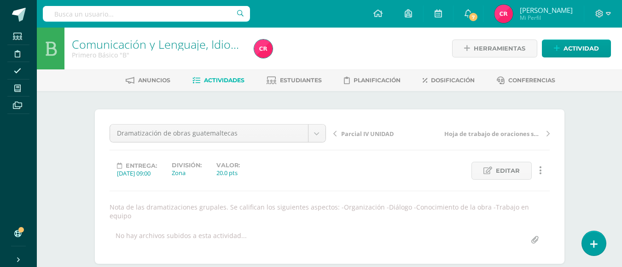
scroll to position [0, 0]
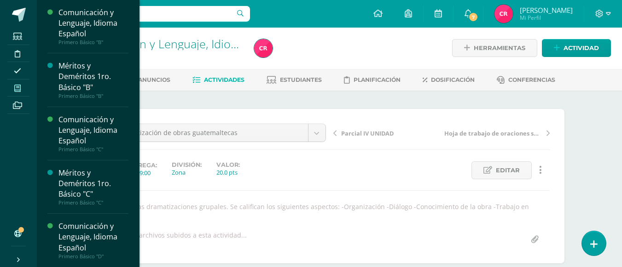
click at [11, 82] on span at bounding box center [17, 88] width 21 height 12
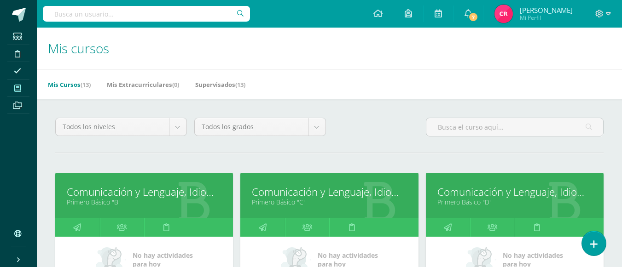
scroll to position [46, 0]
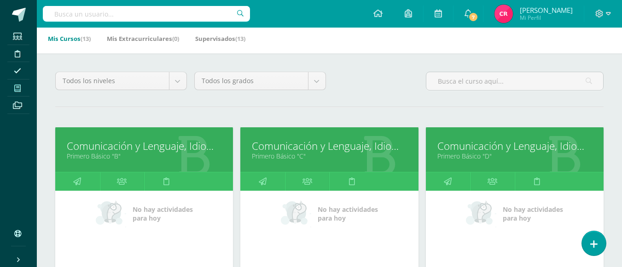
click at [295, 148] on link "Comunicación y Lenguaje, Idioma Español" at bounding box center [329, 146] width 155 height 14
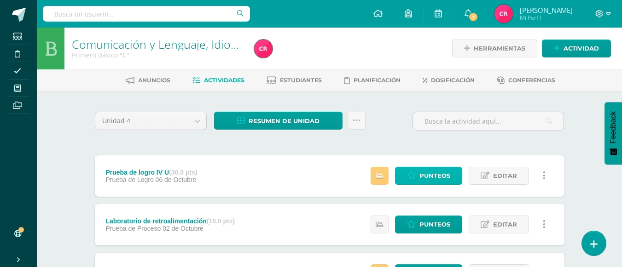
click at [431, 179] on span "Punteos" at bounding box center [434, 176] width 31 height 17
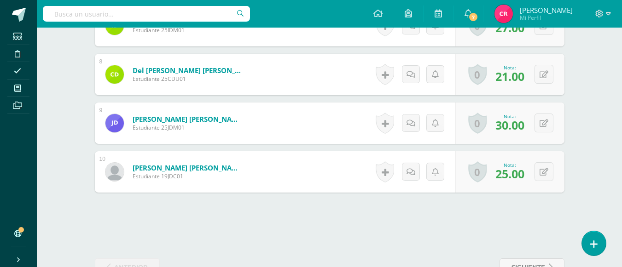
scroll to position [644, 0]
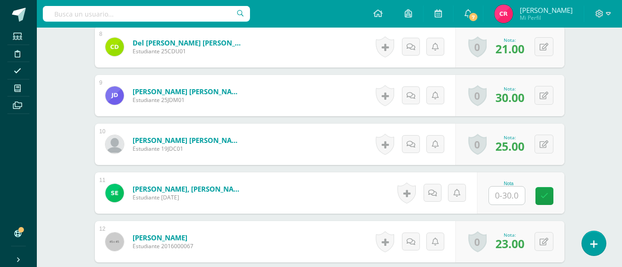
click at [494, 184] on div "Nota" at bounding box center [508, 183] width 41 height 5
click at [498, 192] on input "text" at bounding box center [507, 196] width 36 height 18
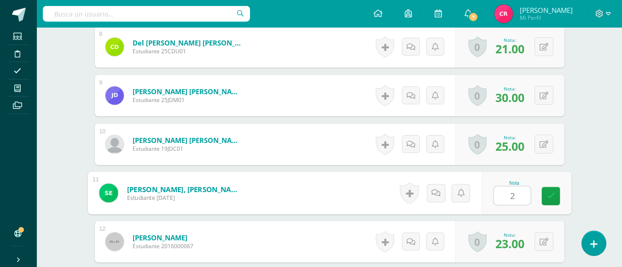
type input "26"
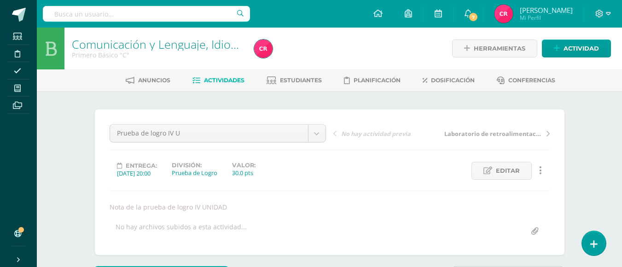
scroll to position [0, 0]
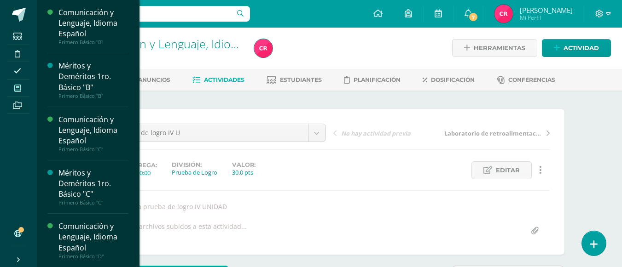
click at [13, 88] on span at bounding box center [17, 88] width 21 height 12
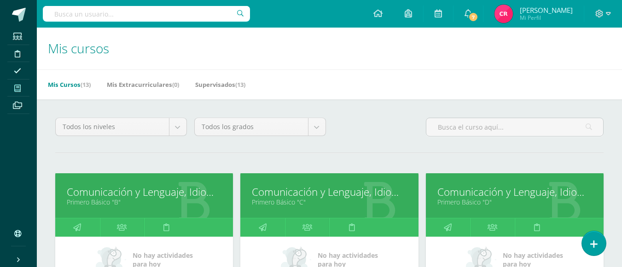
click at [160, 188] on link "Comunicación y Lenguaje, Idioma Español" at bounding box center [144, 192] width 155 height 14
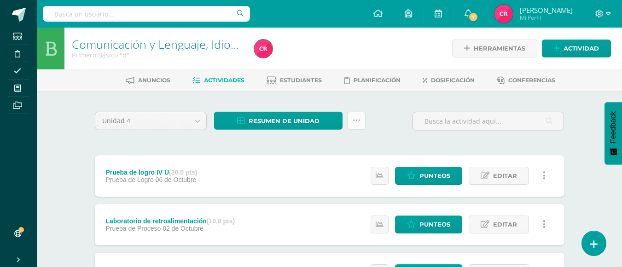
click at [360, 127] on link at bounding box center [357, 121] width 18 height 18
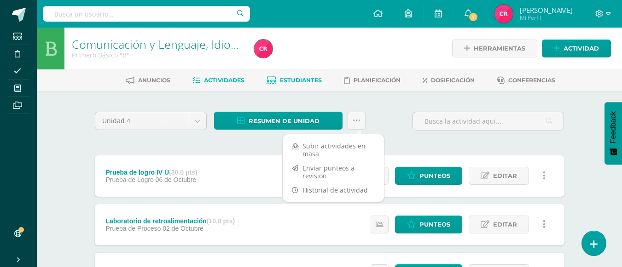
click at [281, 80] on span "Estudiantes" at bounding box center [301, 80] width 42 height 7
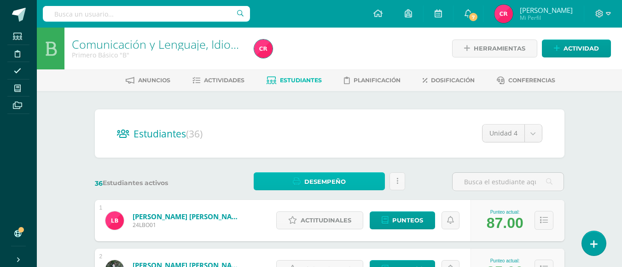
click at [357, 176] on link "Desempeño" at bounding box center [319, 182] width 131 height 18
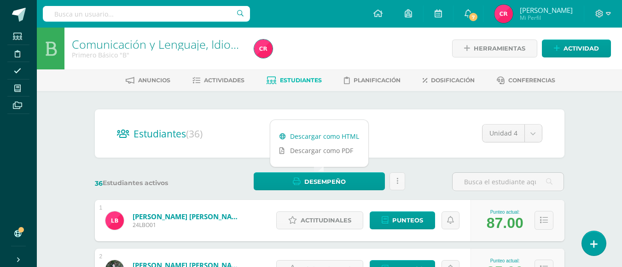
click at [348, 137] on link "Descargar como HTML" at bounding box center [319, 136] width 98 height 14
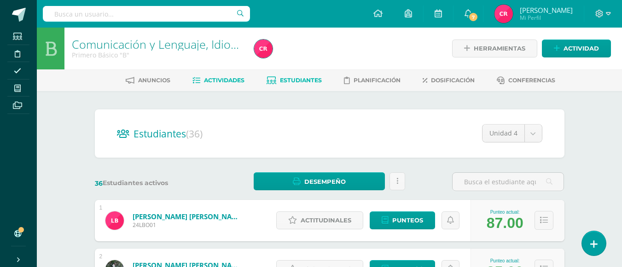
click at [211, 76] on link "Actividades" at bounding box center [218, 80] width 52 height 15
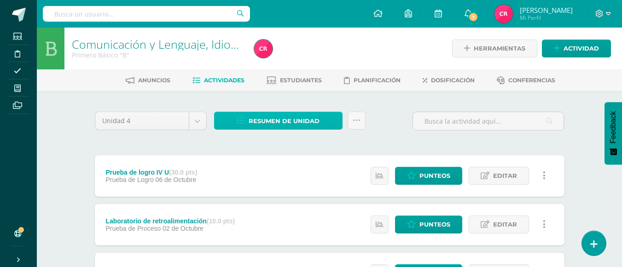
click at [295, 116] on span "Resumen de unidad" at bounding box center [284, 121] width 71 height 17
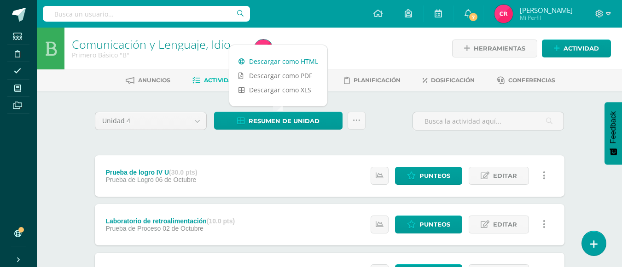
click at [308, 60] on link "Descargar como HTML" at bounding box center [278, 61] width 98 height 14
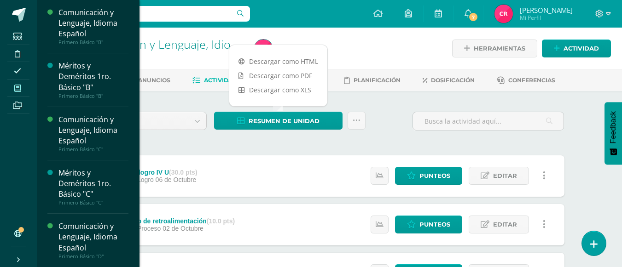
click at [25, 85] on span at bounding box center [17, 88] width 21 height 12
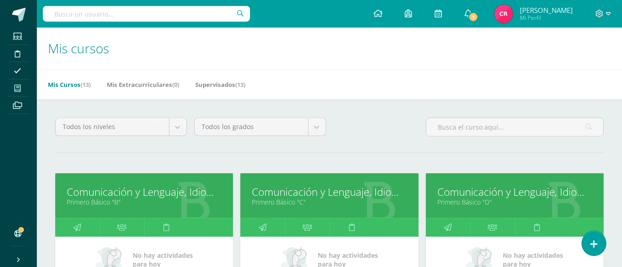
click at [280, 193] on link "Comunicación y Lenguaje, Idioma Español" at bounding box center [329, 192] width 155 height 14
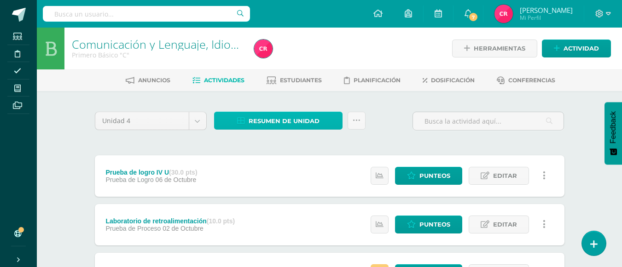
click at [299, 115] on span "Resumen de unidad" at bounding box center [284, 121] width 71 height 17
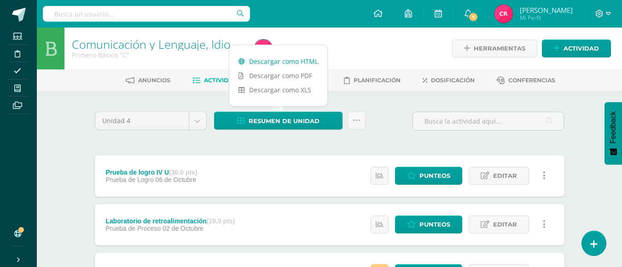
click at [299, 63] on link "Descargar como HTML" at bounding box center [278, 61] width 98 height 14
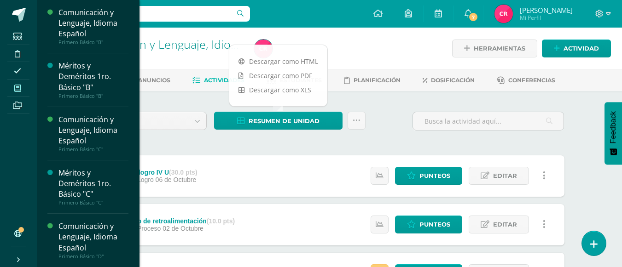
click at [21, 91] on span at bounding box center [17, 88] width 21 height 12
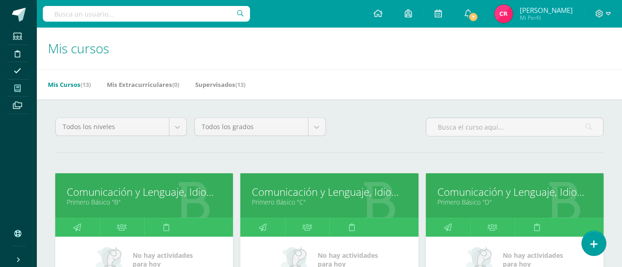
scroll to position [92, 0]
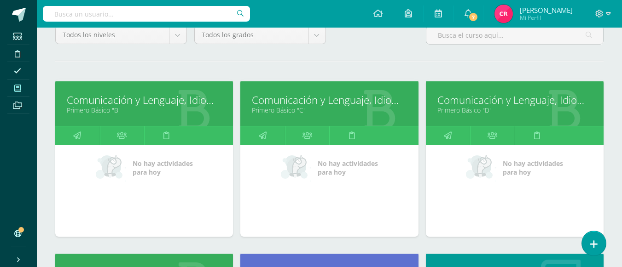
click at [441, 99] on link "Comunicación y Lenguaje, Idioma Español" at bounding box center [514, 100] width 155 height 14
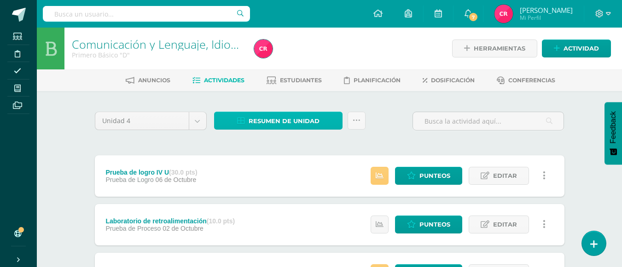
click at [281, 116] on span "Resumen de unidad" at bounding box center [284, 121] width 71 height 17
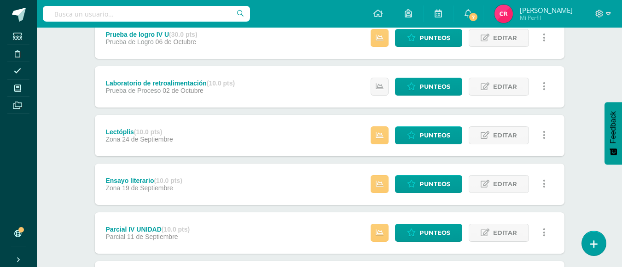
scroll to position [46, 0]
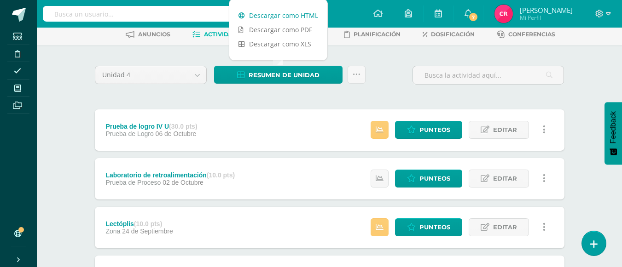
click at [259, 17] on link "Descargar como HTML" at bounding box center [278, 15] width 98 height 14
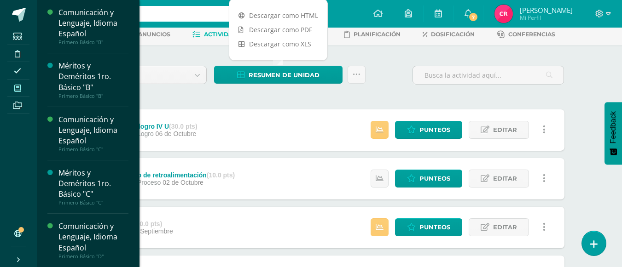
click at [12, 88] on span at bounding box center [17, 88] width 21 height 12
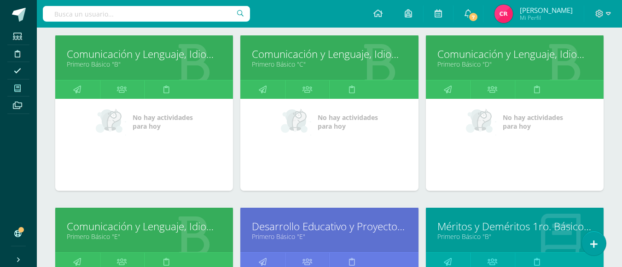
scroll to position [230, 0]
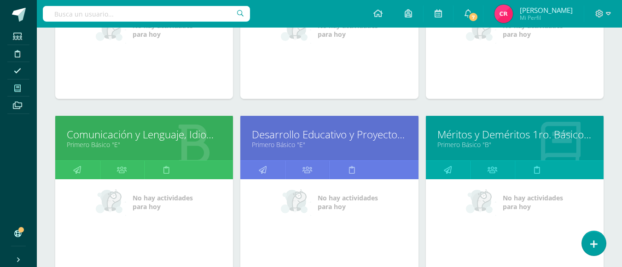
click at [143, 135] on link "Comunicación y Lenguaje, Idioma Español" at bounding box center [144, 135] width 155 height 14
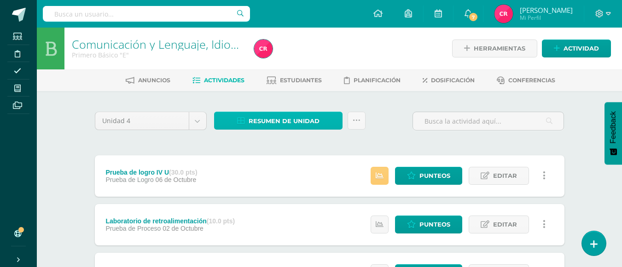
click at [268, 126] on span "Resumen de unidad" at bounding box center [284, 121] width 71 height 17
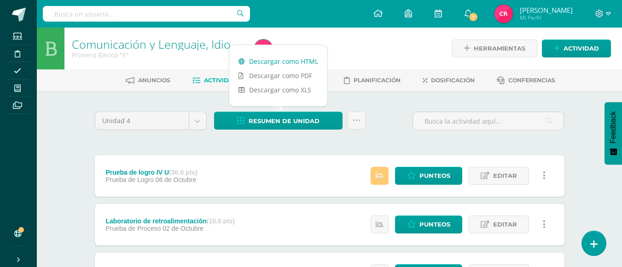
click at [294, 63] on link "Descargar como HTML" at bounding box center [278, 61] width 98 height 14
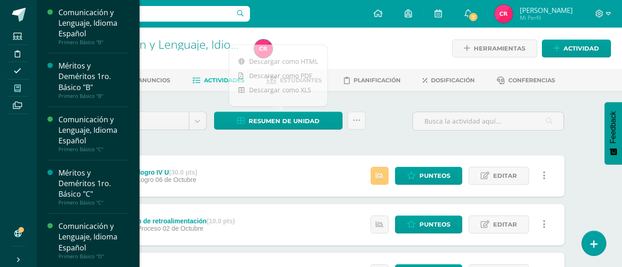
click at [21, 90] on icon at bounding box center [17, 88] width 6 height 7
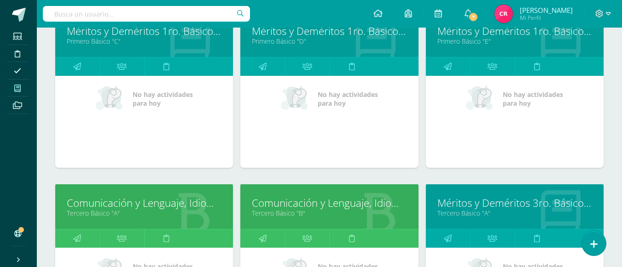
scroll to position [598, 0]
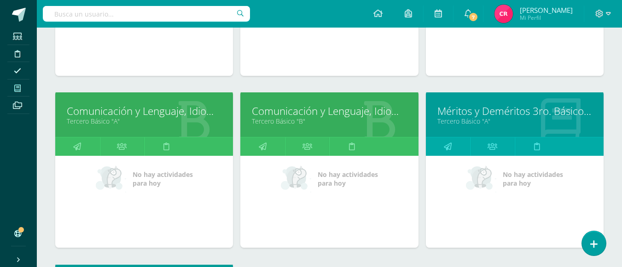
click at [164, 113] on link "Comunicación y Lenguaje, Idioma Español" at bounding box center [144, 111] width 155 height 14
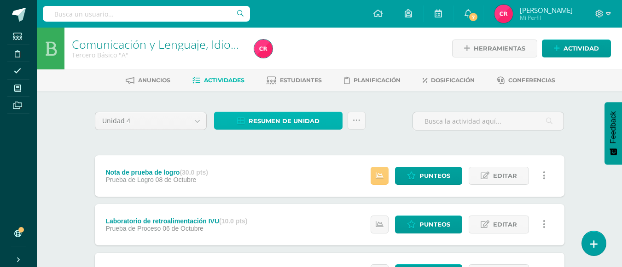
click at [287, 118] on span "Resumen de unidad" at bounding box center [284, 121] width 71 height 17
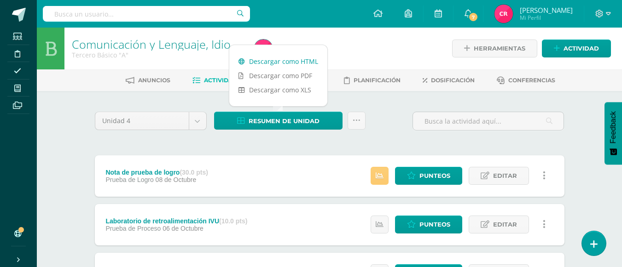
click at [286, 64] on link "Descargar como HTML" at bounding box center [278, 61] width 98 height 14
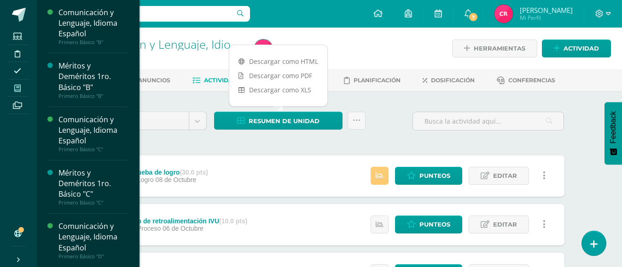
click at [16, 80] on link "Mis cursos" at bounding box center [18, 88] width 22 height 17
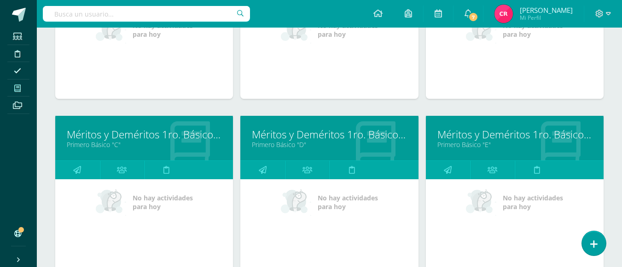
scroll to position [587, 0]
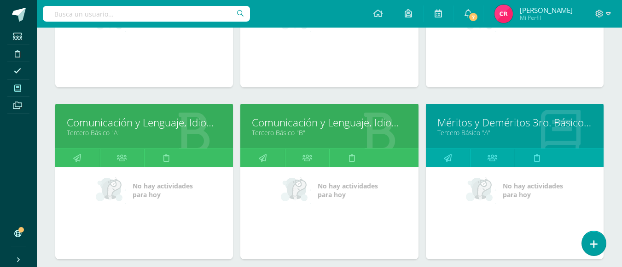
click at [279, 127] on link "Comunicación y Lenguaje, Idioma Español" at bounding box center [329, 123] width 155 height 14
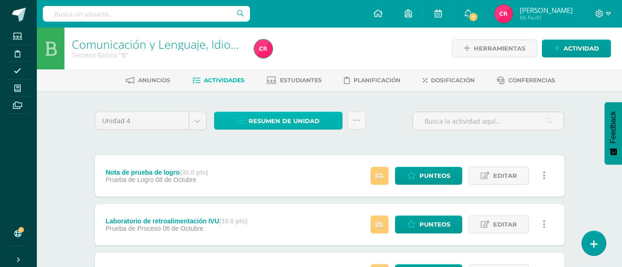
click at [284, 120] on span "Resumen de unidad" at bounding box center [284, 121] width 71 height 17
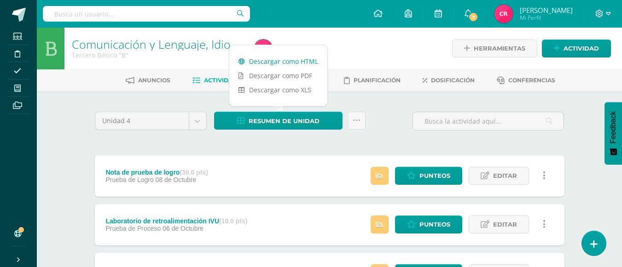
click at [296, 63] on link "Descargar como HTML" at bounding box center [278, 61] width 98 height 14
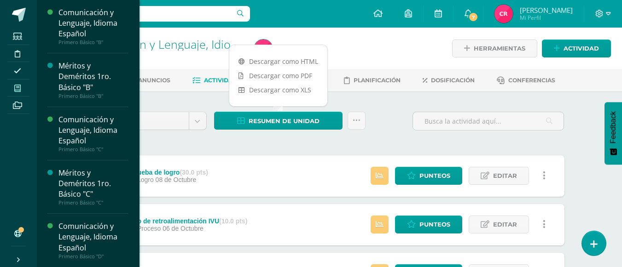
click at [17, 85] on icon at bounding box center [17, 88] width 6 height 7
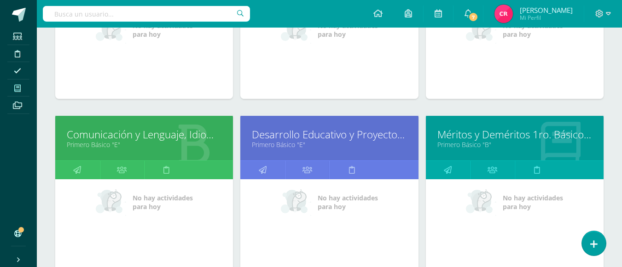
scroll to position [276, 0]
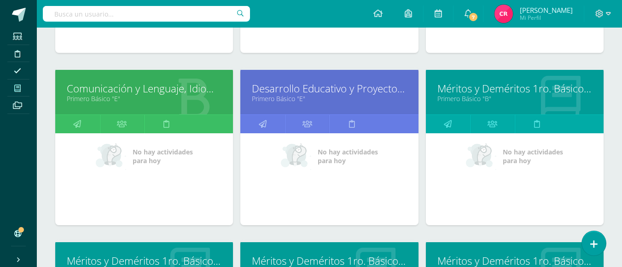
click at [181, 92] on link "Comunicación y Lenguaje, Idioma Español" at bounding box center [144, 88] width 155 height 14
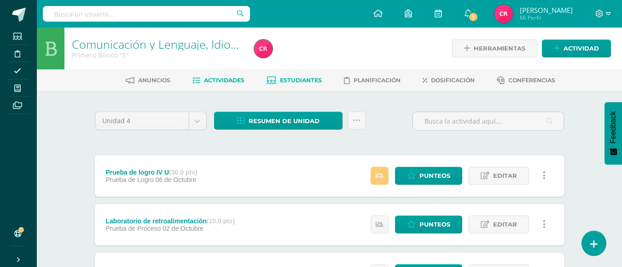
click at [306, 77] on span "Estudiantes" at bounding box center [301, 80] width 42 height 7
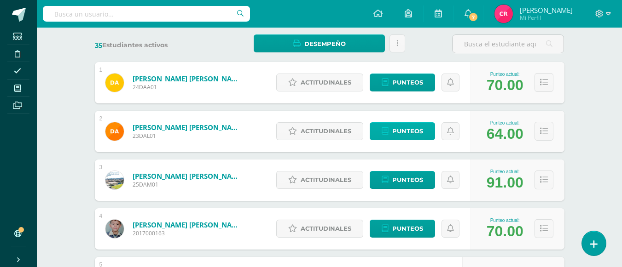
scroll to position [230, 0]
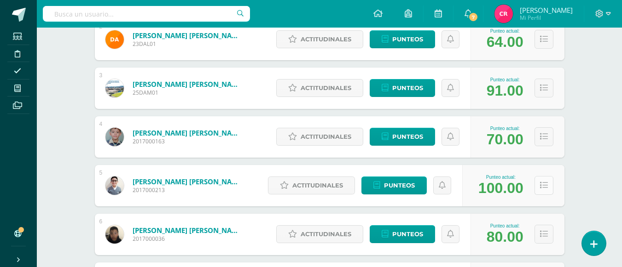
click at [546, 187] on icon at bounding box center [544, 186] width 8 height 8
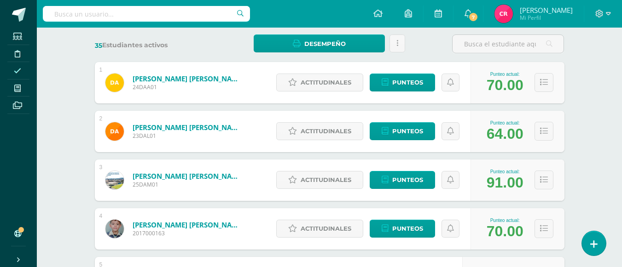
scroll to position [0, 0]
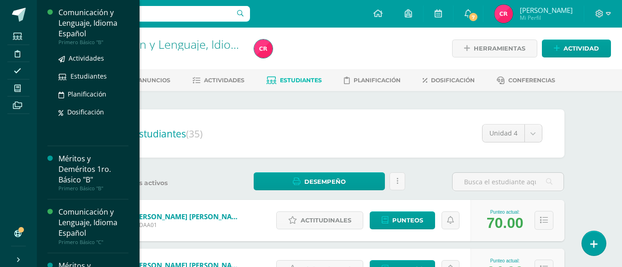
click at [18, 87] on icon at bounding box center [17, 88] width 6 height 7
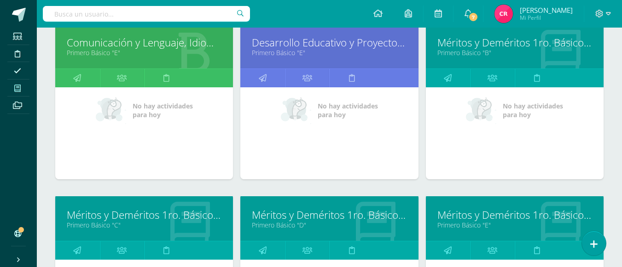
scroll to position [368, 0]
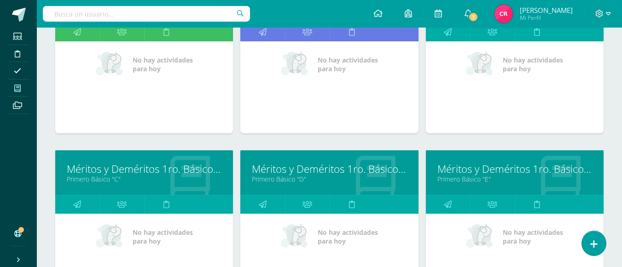
click at [448, 163] on link "Méritos y Deméritos 1ro. Básico "E"" at bounding box center [514, 169] width 155 height 14
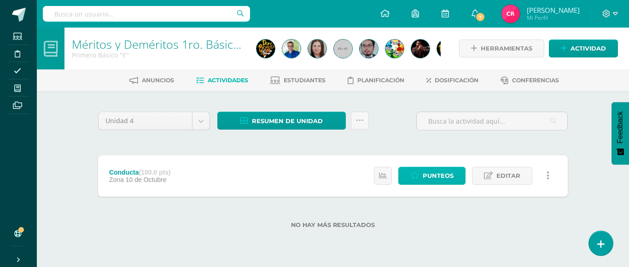
click at [435, 180] on span "Punteos" at bounding box center [438, 176] width 31 height 17
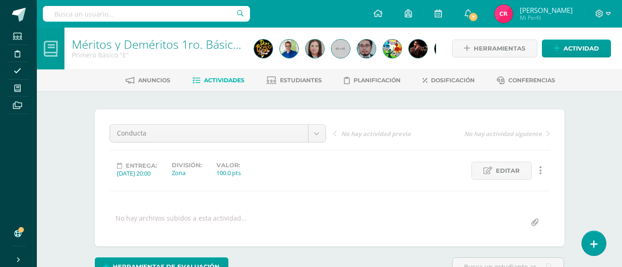
scroll to position [0, 0]
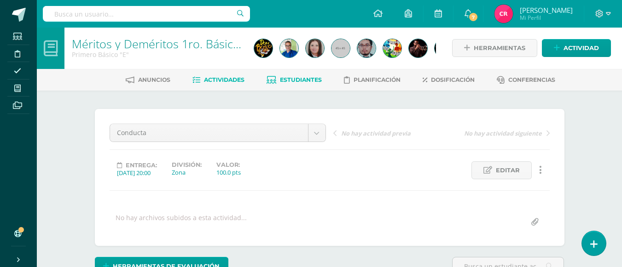
click at [298, 81] on span "Estudiantes" at bounding box center [301, 79] width 42 height 7
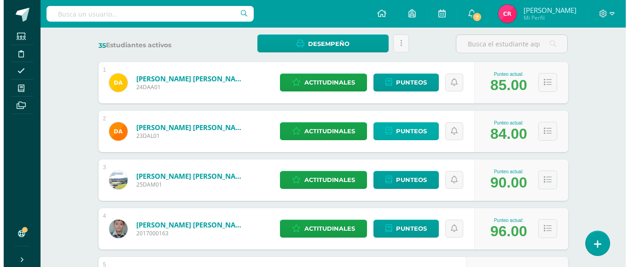
scroll to position [230, 0]
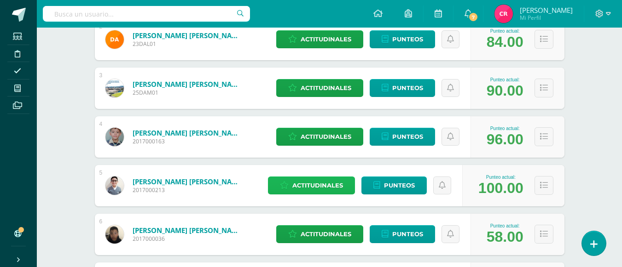
click at [333, 180] on span "Actitudinales" at bounding box center [317, 185] width 51 height 17
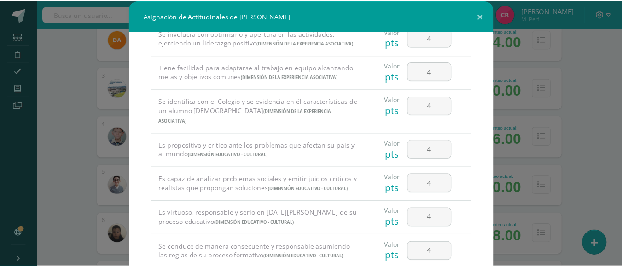
scroll to position [652, 0]
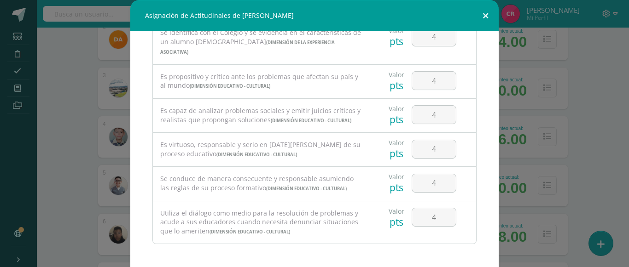
click at [486, 13] on button at bounding box center [485, 15] width 26 height 31
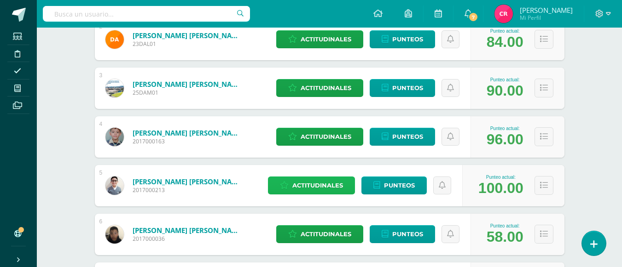
scroll to position [92, 0]
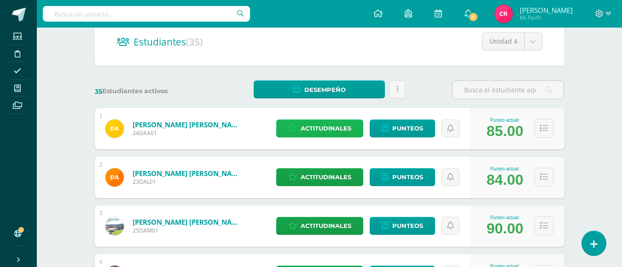
click at [315, 133] on span "Actitudinales" at bounding box center [326, 128] width 51 height 17
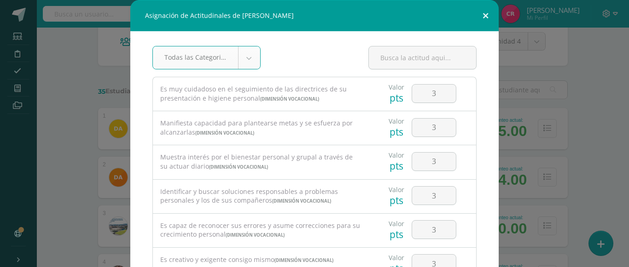
click at [483, 10] on button at bounding box center [485, 15] width 26 height 31
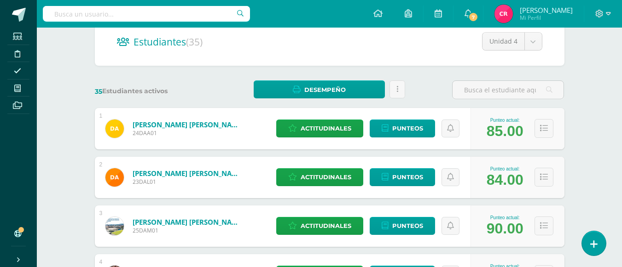
click at [337, 187] on div "Actitudinales Punteos" at bounding box center [371, 177] width 199 height 41
click at [337, 183] on span "Actitudinales" at bounding box center [326, 177] width 51 height 17
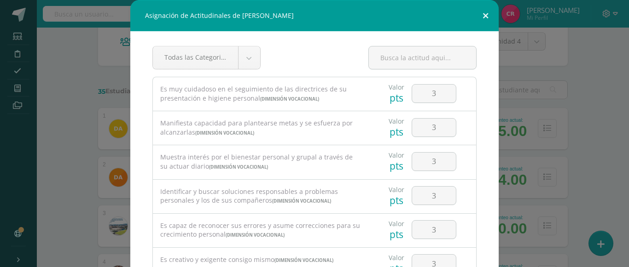
click at [482, 17] on button at bounding box center [485, 15] width 26 height 31
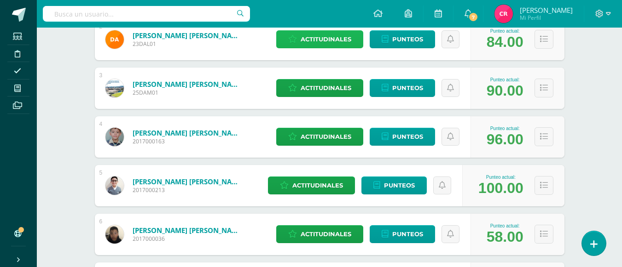
scroll to position [322, 0]
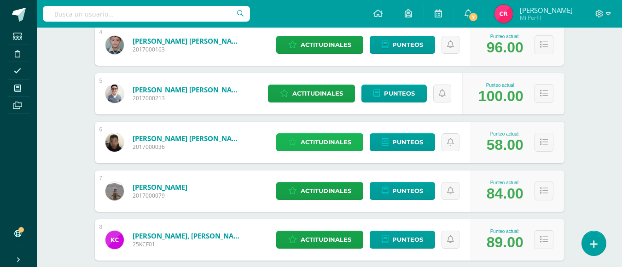
click at [341, 139] on span "Actitudinales" at bounding box center [326, 142] width 51 height 17
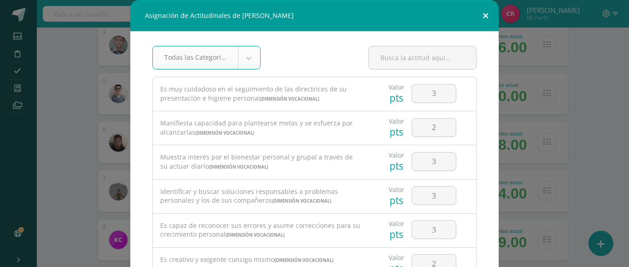
click at [478, 14] on button at bounding box center [485, 15] width 26 height 31
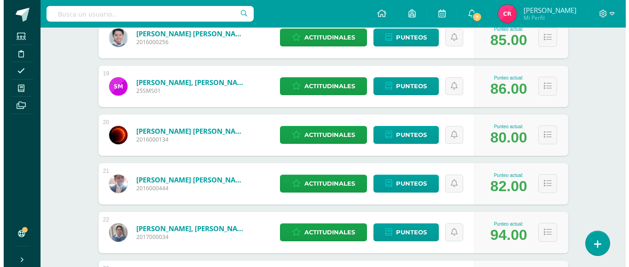
scroll to position [1105, 0]
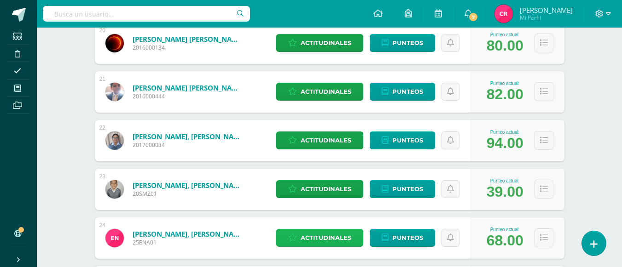
click at [340, 239] on span "Actitudinales" at bounding box center [326, 238] width 51 height 17
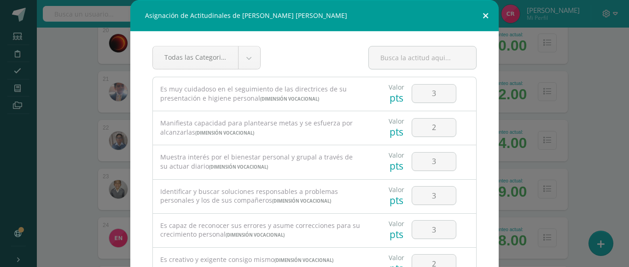
click at [482, 15] on button at bounding box center [485, 15] width 26 height 31
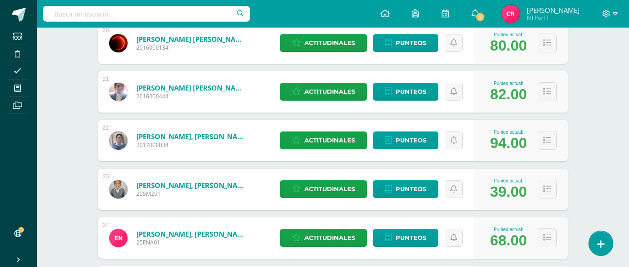
scroll to position [48, 0]
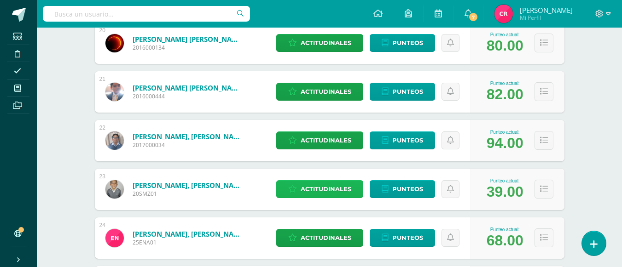
click at [345, 193] on span "Actitudinales" at bounding box center [326, 189] width 51 height 17
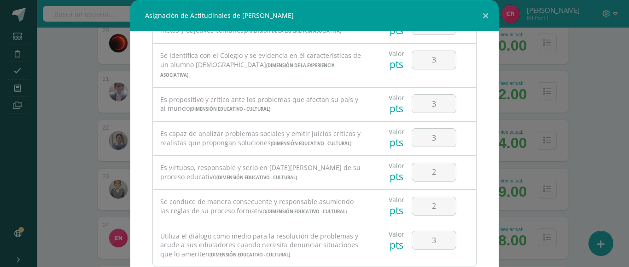
scroll to position [652, 0]
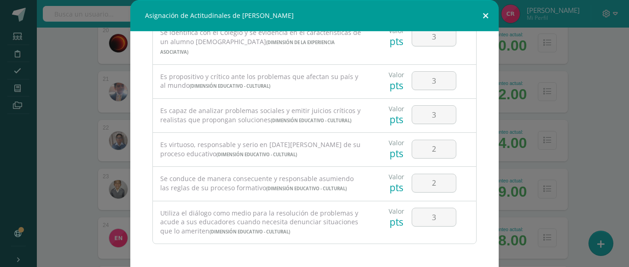
click at [484, 15] on button at bounding box center [485, 15] width 26 height 31
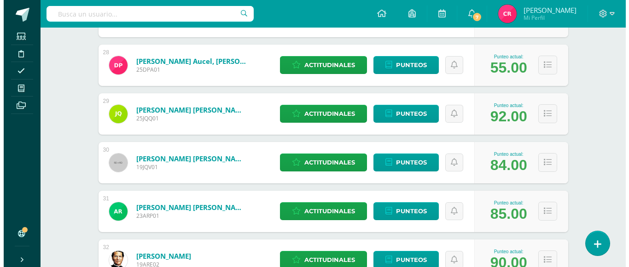
scroll to position [1695, 0]
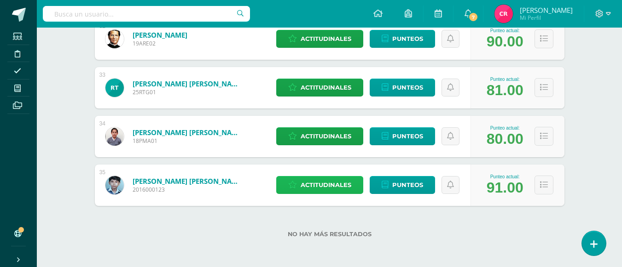
click at [350, 186] on span "Actitudinales" at bounding box center [326, 185] width 51 height 17
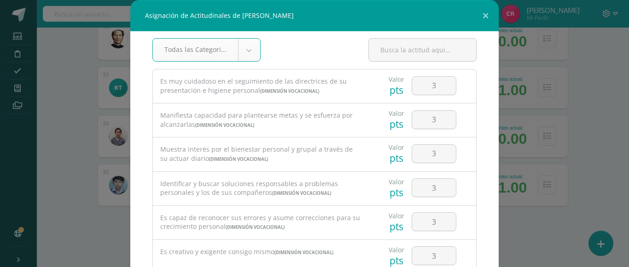
scroll to position [0, 0]
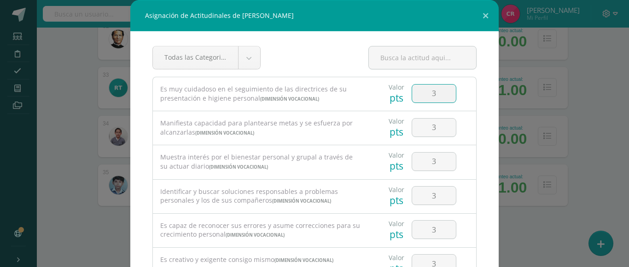
drag, startPoint x: 422, startPoint y: 95, endPoint x: 437, endPoint y: 93, distance: 15.3
click at [437, 93] on input "3" at bounding box center [434, 94] width 44 height 18
type input "4"
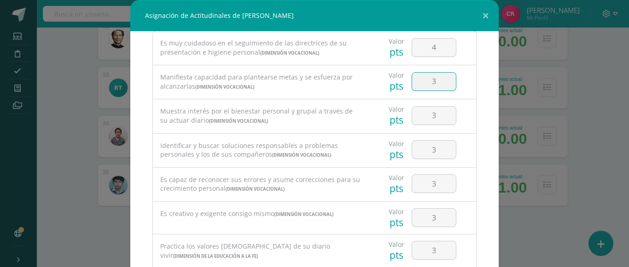
drag, startPoint x: 420, startPoint y: 84, endPoint x: 435, endPoint y: 85, distance: 15.7
click at [435, 85] on input "3" at bounding box center [434, 82] width 44 height 18
type input "4"
drag, startPoint x: 425, startPoint y: 119, endPoint x: 438, endPoint y: 120, distance: 12.4
click at [438, 120] on input "34" at bounding box center [434, 116] width 44 height 18
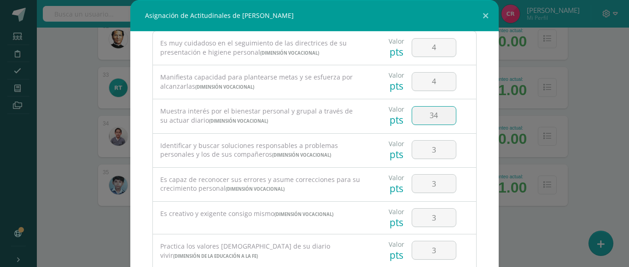
type input "3"
type input "4"
drag, startPoint x: 423, startPoint y: 149, endPoint x: 430, endPoint y: 150, distance: 7.4
click at [430, 150] on input "3" at bounding box center [434, 150] width 44 height 18
type input "4"
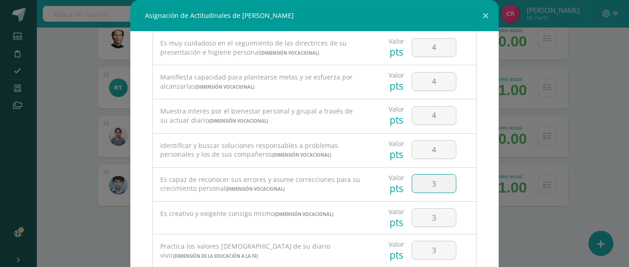
drag, startPoint x: 422, startPoint y: 184, endPoint x: 432, endPoint y: 185, distance: 10.2
click at [432, 185] on input "3" at bounding box center [434, 184] width 44 height 18
type input "4"
click at [427, 218] on input "4" at bounding box center [434, 218] width 44 height 18
type input "4"
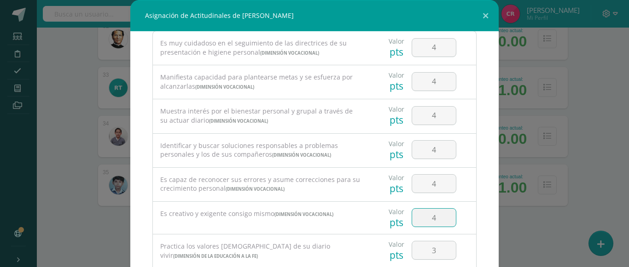
scroll to position [138, 0]
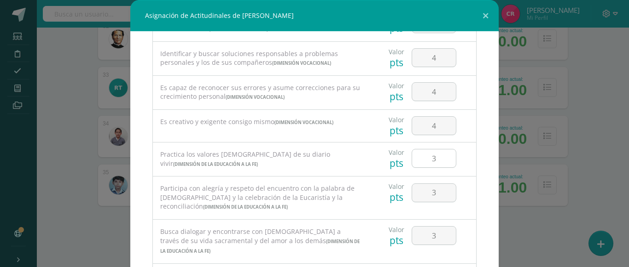
click at [433, 157] on input "3" at bounding box center [434, 159] width 44 height 18
click at [424, 163] on input "3" at bounding box center [434, 159] width 44 height 18
drag, startPoint x: 421, startPoint y: 161, endPoint x: 431, endPoint y: 161, distance: 9.7
click at [431, 161] on input "43" at bounding box center [434, 159] width 44 height 18
type input "4"
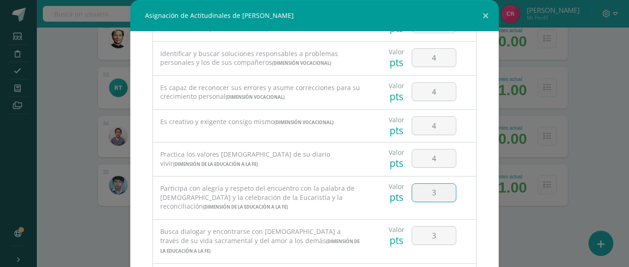
drag, startPoint x: 422, startPoint y: 195, endPoint x: 429, endPoint y: 195, distance: 6.4
click at [429, 195] on input "3" at bounding box center [434, 193] width 44 height 18
type input "4"
drag, startPoint x: 421, startPoint y: 233, endPoint x: 431, endPoint y: 236, distance: 10.4
click at [431, 236] on input "3" at bounding box center [434, 236] width 44 height 18
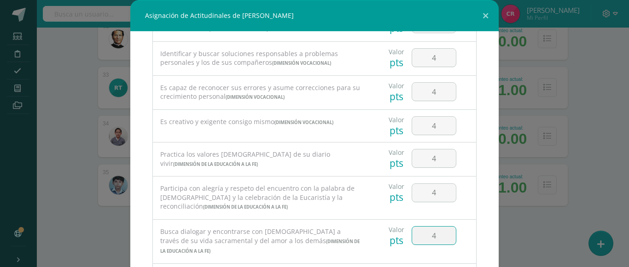
type input "4"
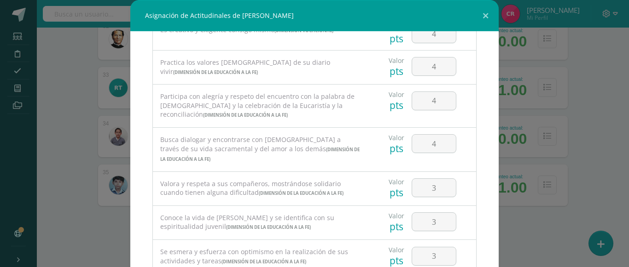
scroll to position [276, 0]
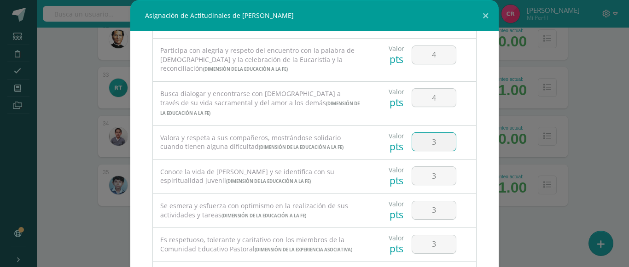
drag, startPoint x: 421, startPoint y: 147, endPoint x: 430, endPoint y: 145, distance: 9.8
click at [430, 145] on input "3" at bounding box center [434, 142] width 44 height 18
type input "4"
drag, startPoint x: 424, startPoint y: 179, endPoint x: 429, endPoint y: 179, distance: 5.1
click at [429, 179] on input "4" at bounding box center [434, 176] width 44 height 18
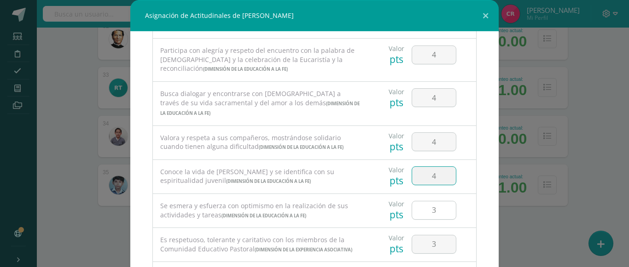
type input "4"
drag, startPoint x: 423, startPoint y: 209, endPoint x: 431, endPoint y: 212, distance: 9.3
click at [431, 212] on input "4" at bounding box center [434, 211] width 44 height 18
type input "4"
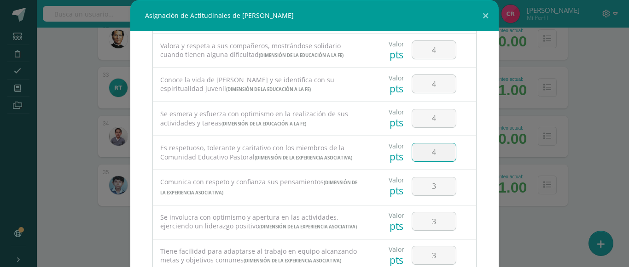
drag, startPoint x: 422, startPoint y: 154, endPoint x: 431, endPoint y: 155, distance: 9.3
click at [431, 155] on input "4" at bounding box center [434, 153] width 44 height 18
type input "4"
drag, startPoint x: 423, startPoint y: 201, endPoint x: 431, endPoint y: 201, distance: 7.8
click at [431, 196] on input "3" at bounding box center [434, 187] width 44 height 18
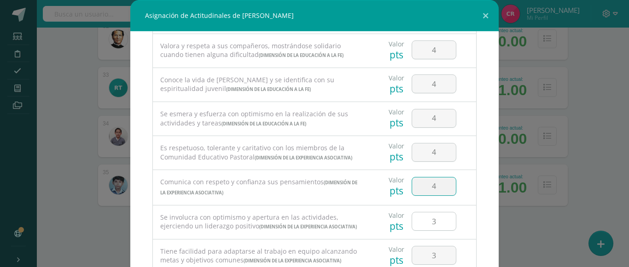
type input "4"
drag, startPoint x: 421, startPoint y: 229, endPoint x: 434, endPoint y: 231, distance: 12.6
click at [434, 231] on input "3" at bounding box center [434, 222] width 44 height 18
type input "4"
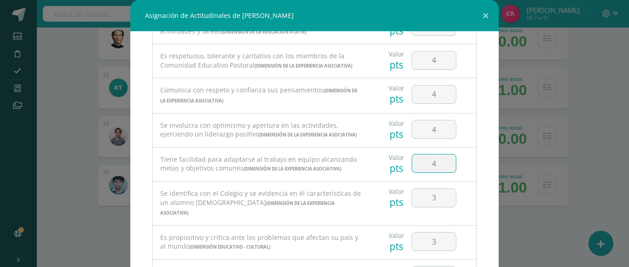
drag, startPoint x: 422, startPoint y: 186, endPoint x: 430, endPoint y: 187, distance: 8.3
click at [430, 173] on input "4" at bounding box center [434, 164] width 44 height 18
type input "4"
drag, startPoint x: 425, startPoint y: 226, endPoint x: 430, endPoint y: 226, distance: 5.1
click at [430, 207] on input "3" at bounding box center [434, 198] width 44 height 18
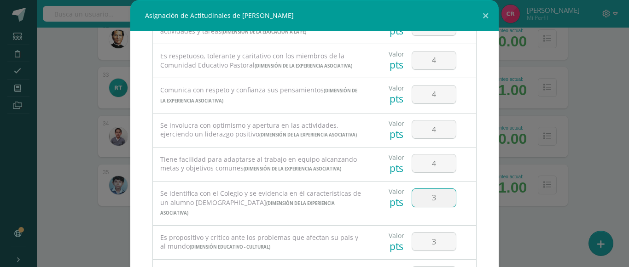
drag, startPoint x: 421, startPoint y: 229, endPoint x: 439, endPoint y: 229, distance: 17.5
click at [439, 207] on input "3" at bounding box center [434, 198] width 44 height 18
type input "4"
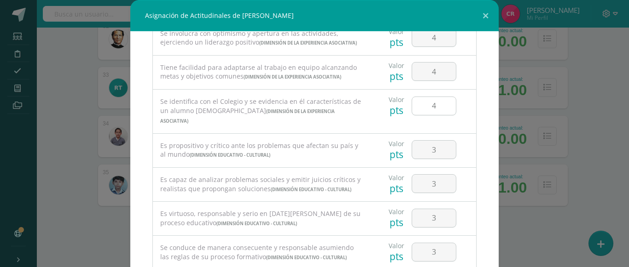
scroll to position [644, 0]
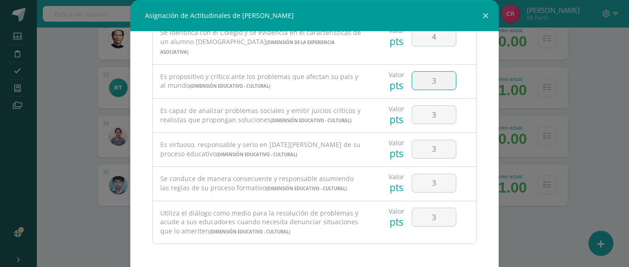
drag, startPoint x: 423, startPoint y: 77, endPoint x: 427, endPoint y: 102, distance: 25.1
click at [435, 79] on input "3" at bounding box center [434, 81] width 44 height 18
type input "4"
drag, startPoint x: 421, startPoint y: 115, endPoint x: 431, endPoint y: 115, distance: 9.7
click at [431, 115] on input "3" at bounding box center [434, 115] width 44 height 18
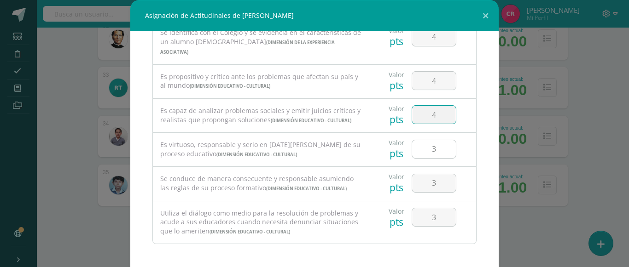
type input "4"
click at [431, 156] on input "3" at bounding box center [434, 149] width 44 height 18
type input "4"
drag, startPoint x: 423, startPoint y: 190, endPoint x: 430, endPoint y: 190, distance: 6.4
click at [430, 190] on input "3" at bounding box center [434, 183] width 44 height 18
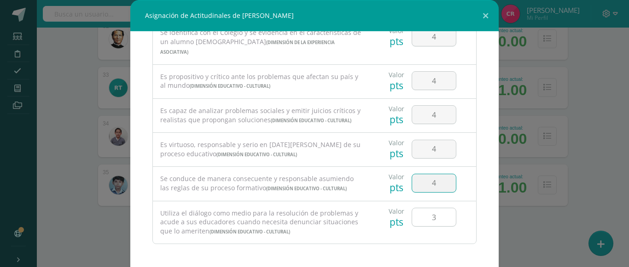
type input "4"
drag, startPoint x: 422, startPoint y: 222, endPoint x: 430, endPoint y: 222, distance: 7.8
click at [430, 222] on input "3" at bounding box center [434, 218] width 44 height 18
type input "4"
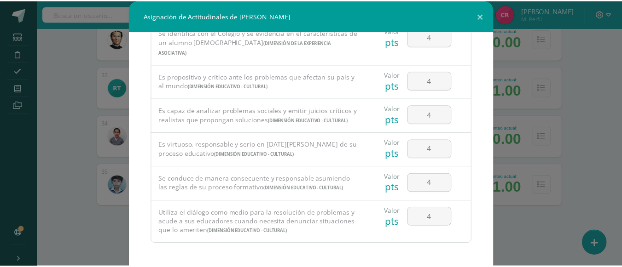
scroll to position [48, 0]
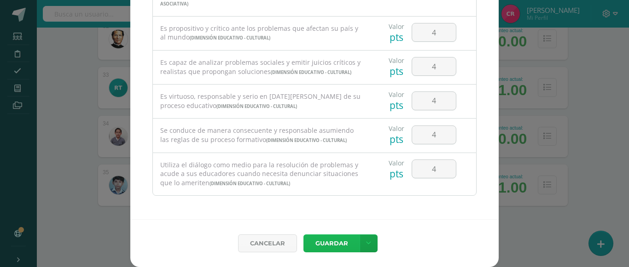
click at [323, 244] on button "Guardar" at bounding box center [331, 244] width 56 height 18
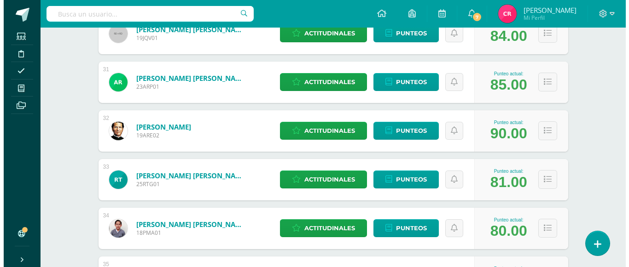
scroll to position [1695, 0]
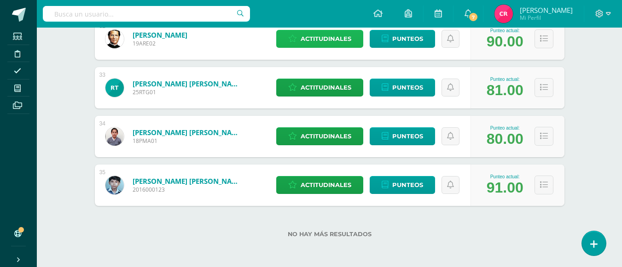
click at [341, 38] on span "Actitudinales" at bounding box center [326, 38] width 51 height 17
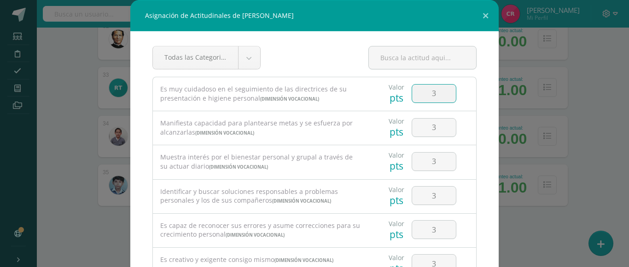
drag, startPoint x: 425, startPoint y: 98, endPoint x: 432, endPoint y: 99, distance: 7.0
click at [432, 99] on input "3" at bounding box center [434, 94] width 44 height 18
type input "4"
drag, startPoint x: 420, startPoint y: 121, endPoint x: 433, endPoint y: 126, distance: 13.7
click at [433, 126] on input "3" at bounding box center [434, 128] width 44 height 18
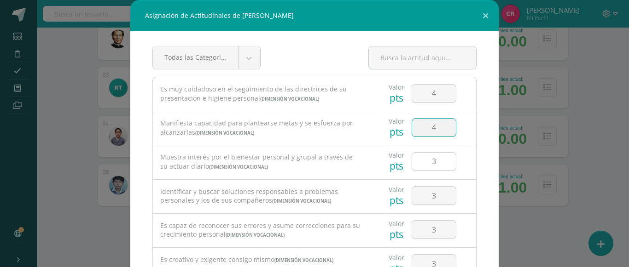
type input "4"
drag, startPoint x: 427, startPoint y: 159, endPoint x: 434, endPoint y: 164, distance: 8.6
click at [435, 162] on input "3" at bounding box center [434, 162] width 44 height 18
type input "4"
drag, startPoint x: 425, startPoint y: 195, endPoint x: 431, endPoint y: 197, distance: 6.3
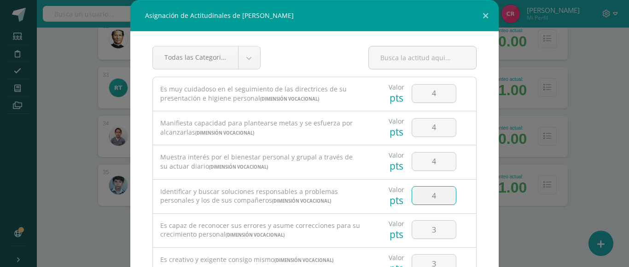
click at [431, 197] on input "4" at bounding box center [434, 196] width 44 height 18
type input "4"
drag, startPoint x: 421, startPoint y: 227, endPoint x: 432, endPoint y: 234, distance: 13.0
click at [432, 234] on input "4" at bounding box center [434, 230] width 44 height 18
type input "4"
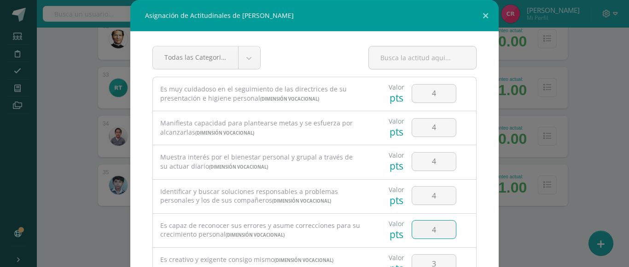
scroll to position [46, 0]
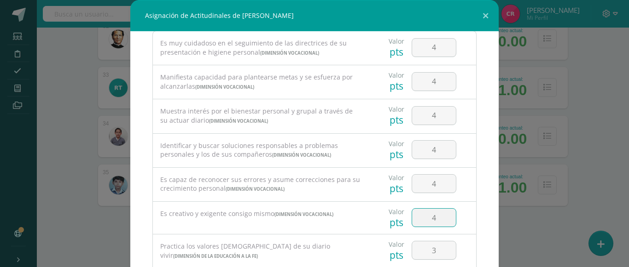
click at [428, 221] on input "4" at bounding box center [434, 218] width 44 height 18
type input "4"
click at [423, 253] on input "43" at bounding box center [434, 251] width 44 height 18
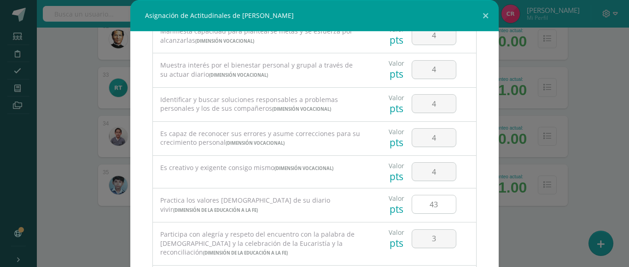
click at [432, 208] on input "43" at bounding box center [434, 205] width 44 height 18
type input "4"
click at [431, 239] on input "3" at bounding box center [434, 239] width 44 height 18
type input "4"
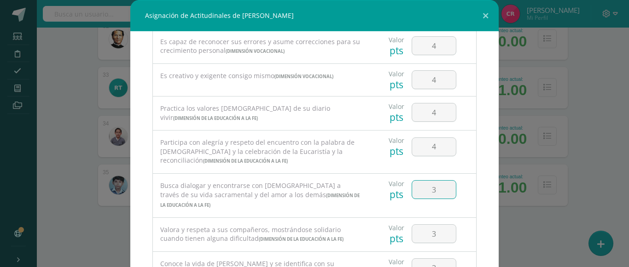
drag, startPoint x: 426, startPoint y: 194, endPoint x: 435, endPoint y: 195, distance: 9.3
click at [435, 195] on input "3" at bounding box center [434, 190] width 44 height 18
type input "4"
drag, startPoint x: 422, startPoint y: 233, endPoint x: 438, endPoint y: 237, distance: 17.1
click at [438, 237] on input "3" at bounding box center [434, 234] width 44 height 18
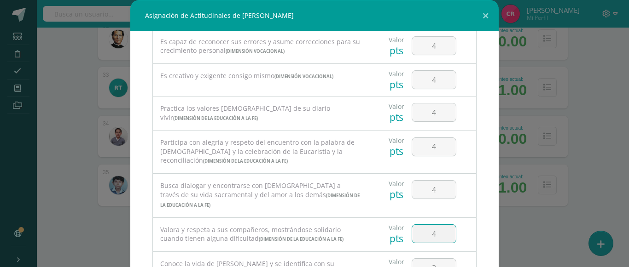
type input "4"
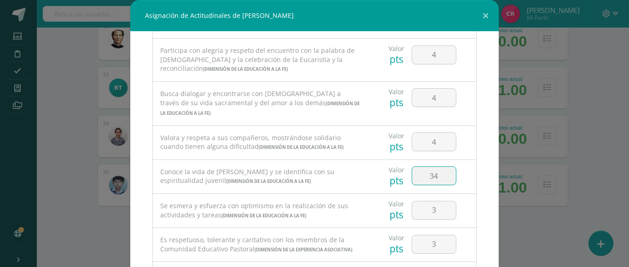
drag, startPoint x: 430, startPoint y: 177, endPoint x: 427, endPoint y: 184, distance: 7.9
click at [430, 177] on input "34" at bounding box center [434, 176] width 44 height 18
type input "3"
type input "4"
drag, startPoint x: 422, startPoint y: 210, endPoint x: 428, endPoint y: 211, distance: 6.1
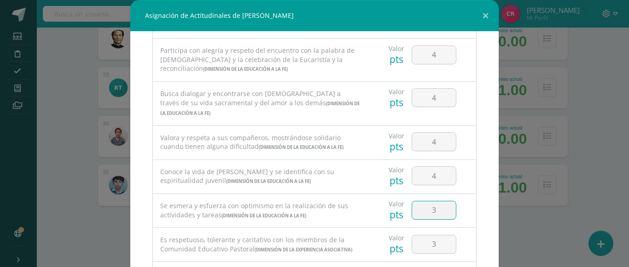
click at [428, 211] on input "3" at bounding box center [434, 211] width 44 height 18
type input "4"
drag, startPoint x: 425, startPoint y: 244, endPoint x: 432, endPoint y: 244, distance: 7.4
click at [432, 244] on input "3" at bounding box center [434, 245] width 44 height 18
drag, startPoint x: 424, startPoint y: 244, endPoint x: 438, endPoint y: 244, distance: 14.7
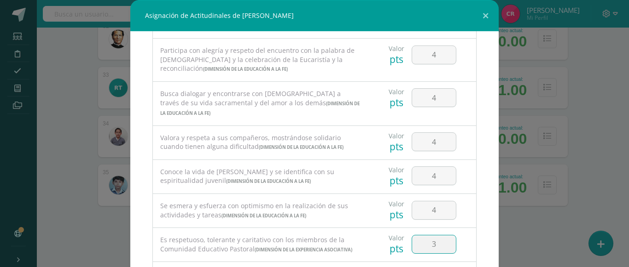
click at [438, 244] on input "3" at bounding box center [434, 245] width 44 height 18
type input "4"
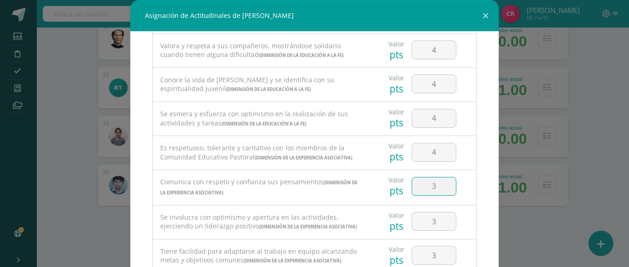
drag, startPoint x: 423, startPoint y: 197, endPoint x: 431, endPoint y: 198, distance: 8.3
click at [431, 196] on input "3" at bounding box center [434, 187] width 44 height 18
type input "4"
drag, startPoint x: 421, startPoint y: 232, endPoint x: 436, endPoint y: 232, distance: 15.2
click at [436, 231] on input "3" at bounding box center [434, 222] width 44 height 18
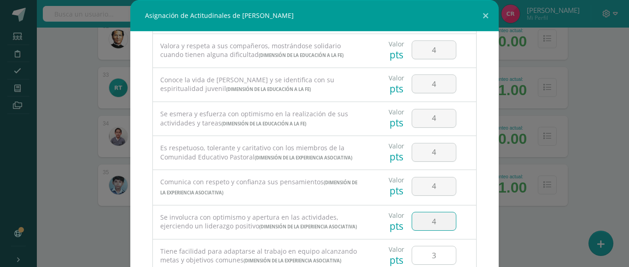
type input "4"
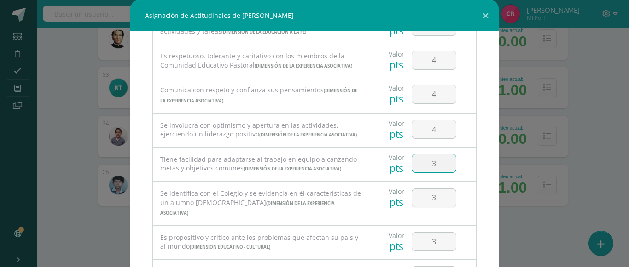
drag, startPoint x: 426, startPoint y: 182, endPoint x: 433, endPoint y: 183, distance: 7.0
click at [433, 173] on input "3" at bounding box center [434, 164] width 44 height 18
type input "4"
drag, startPoint x: 421, startPoint y: 228, endPoint x: 428, endPoint y: 228, distance: 6.9
click at [428, 207] on input "3" at bounding box center [434, 198] width 44 height 18
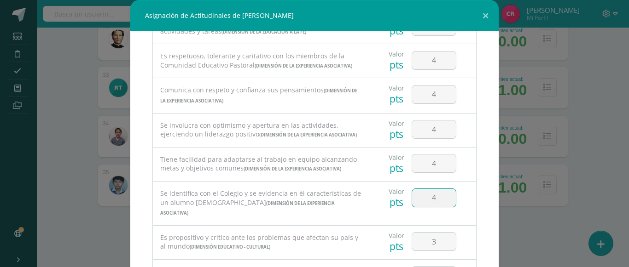
type input "4"
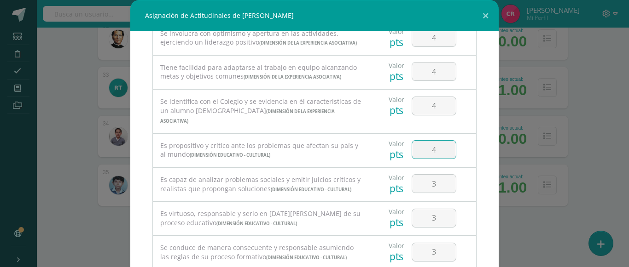
drag, startPoint x: 423, startPoint y: 175, endPoint x: 433, endPoint y: 176, distance: 10.6
click at [433, 159] on input "4" at bounding box center [434, 150] width 44 height 18
type input "4"
drag, startPoint x: 424, startPoint y: 203, endPoint x: 429, endPoint y: 204, distance: 5.2
click at [429, 193] on input "3" at bounding box center [434, 184] width 44 height 18
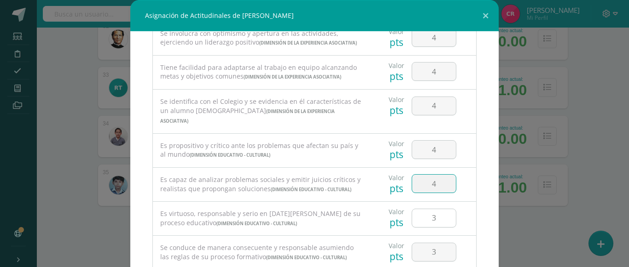
type input "4"
drag, startPoint x: 421, startPoint y: 254, endPoint x: 426, endPoint y: 253, distance: 5.1
click at [426, 227] on input "3" at bounding box center [434, 218] width 44 height 18
type input "4"
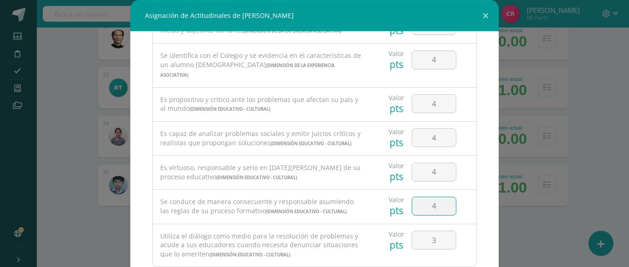
click at [428, 215] on input "4" at bounding box center [434, 206] width 44 height 18
type input "4"
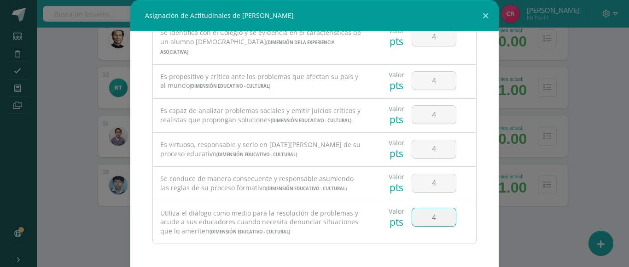
drag, startPoint x: 422, startPoint y: 224, endPoint x: 431, endPoint y: 225, distance: 9.3
click at [431, 225] on input "4" at bounding box center [434, 218] width 44 height 18
type input "4"
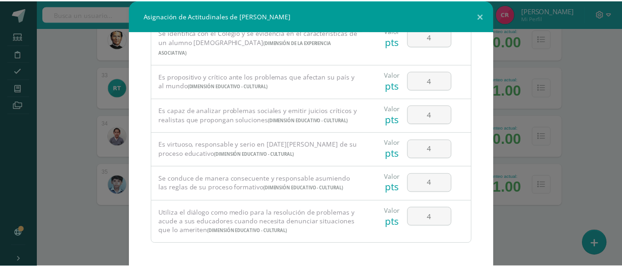
scroll to position [48, 0]
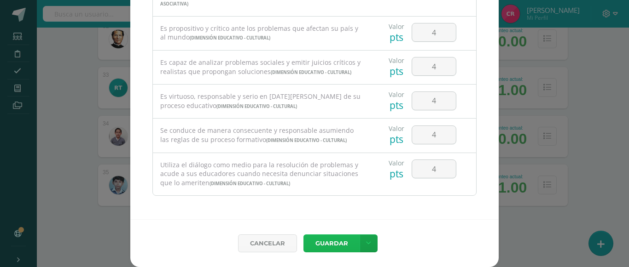
click at [342, 244] on button "Guardar" at bounding box center [331, 244] width 56 height 18
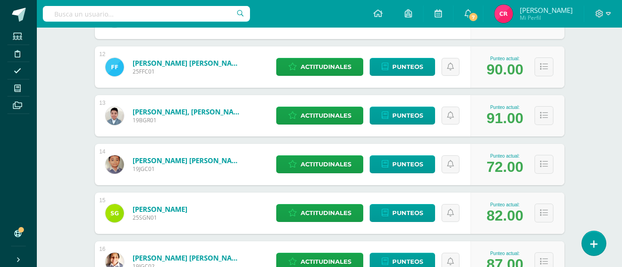
scroll to position [783, 0]
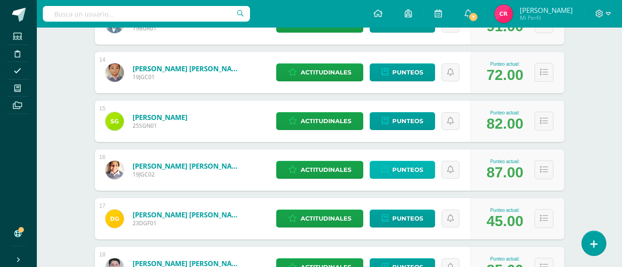
click at [383, 166] on icon at bounding box center [385, 170] width 7 height 8
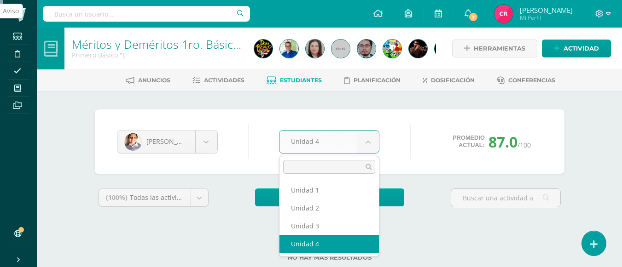
click at [366, 142] on body "Estudiantes Disciplina Asistencia Mis cursos Archivos Soporte Ayuda Reportar un…" at bounding box center [311, 145] width 622 height 291
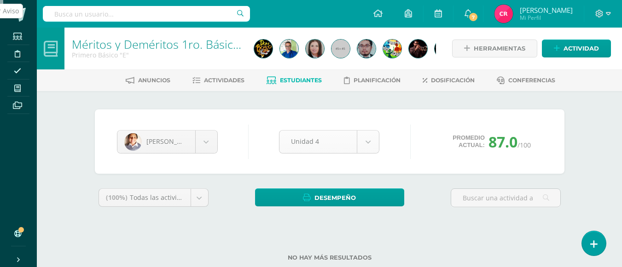
click at [366, 142] on body "Estudiantes Disciplina Asistencia Mis cursos Archivos Soporte Ayuda Reportar un…" at bounding box center [311, 145] width 622 height 291
click at [480, 137] on span "Promedio actual:" at bounding box center [469, 141] width 32 height 15
drag, startPoint x: 484, startPoint y: 138, endPoint x: 511, endPoint y: 144, distance: 27.9
click at [511, 144] on div "Promedio actual: 87.0 /100" at bounding box center [491, 142] width 101 height 20
click at [517, 158] on div "Jairo González Diego Alvarez Dilan Aragón Diego Avea Pablo Azmitia Carlos Barah…" at bounding box center [329, 141] width 433 height 35
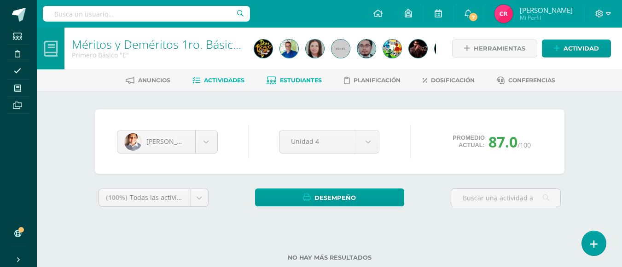
click at [220, 78] on span "Actividades" at bounding box center [224, 80] width 41 height 7
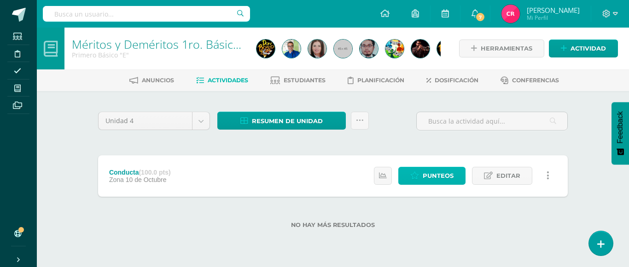
click at [424, 179] on span "Punteos" at bounding box center [438, 176] width 31 height 17
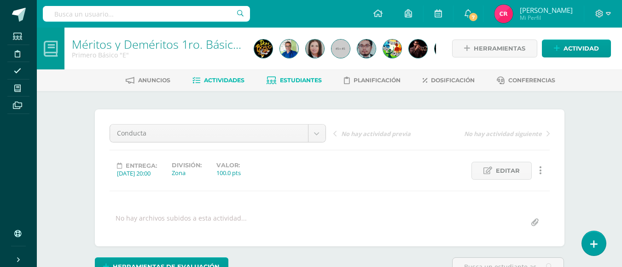
click at [279, 76] on link "Estudiantes" at bounding box center [294, 80] width 55 height 15
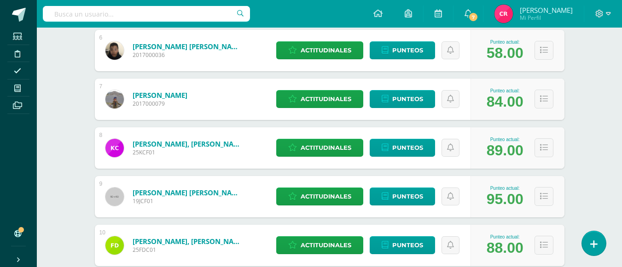
scroll to position [913, 0]
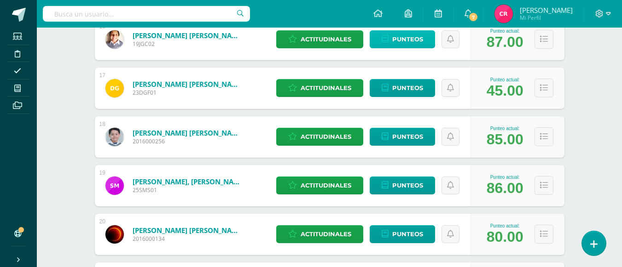
click at [419, 41] on span "Punteos" at bounding box center [407, 39] width 31 height 17
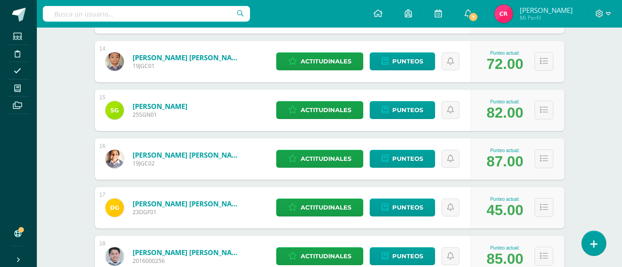
scroll to position [886, 0]
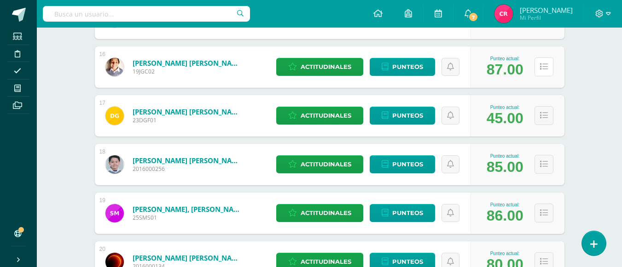
click at [543, 66] on icon at bounding box center [544, 67] width 8 height 8
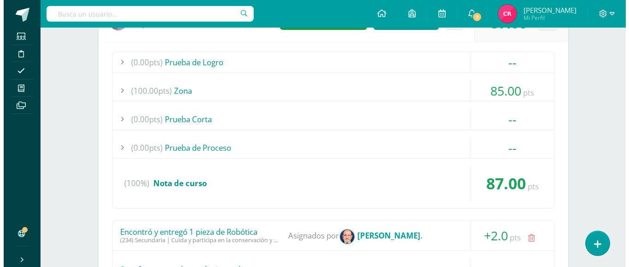
scroll to position [840, 0]
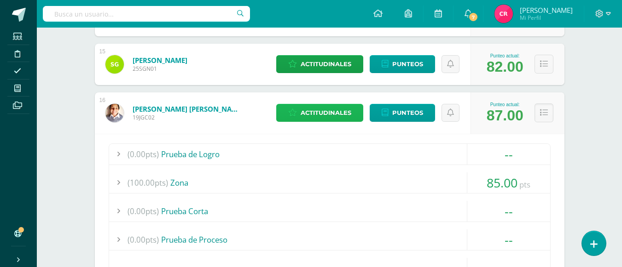
click at [351, 111] on span "Actitudinales" at bounding box center [326, 112] width 51 height 17
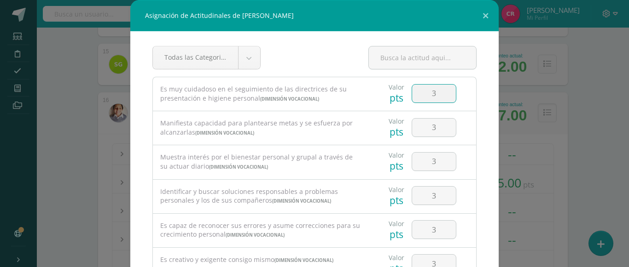
drag, startPoint x: 412, startPoint y: 95, endPoint x: 435, endPoint y: 95, distance: 23.5
click at [435, 95] on input "3" at bounding box center [434, 94] width 44 height 18
type input "4"
click at [431, 131] on input "3" at bounding box center [434, 128] width 44 height 18
type input "4"
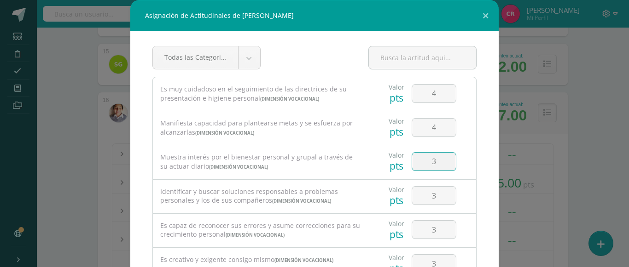
drag, startPoint x: 424, startPoint y: 159, endPoint x: 429, endPoint y: 161, distance: 5.2
click at [429, 161] on input "3" at bounding box center [434, 162] width 44 height 18
type input "4"
drag, startPoint x: 424, startPoint y: 198, endPoint x: 430, endPoint y: 199, distance: 6.1
click at [430, 199] on input "4" at bounding box center [434, 196] width 44 height 18
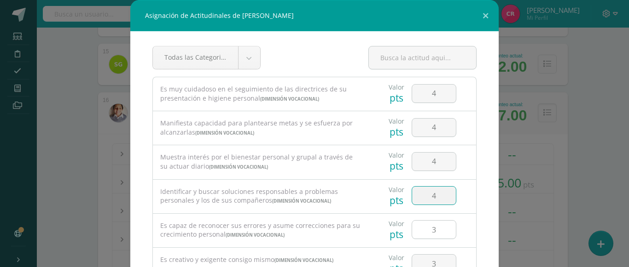
type input "4"
click at [432, 231] on input "4" at bounding box center [434, 230] width 44 height 18
type input "4"
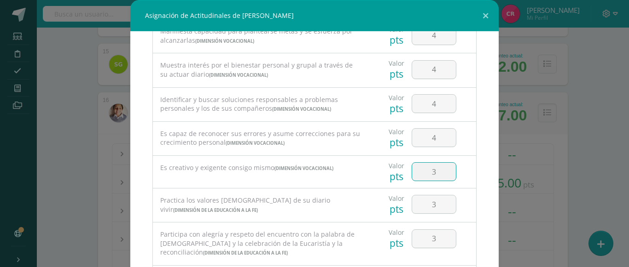
drag, startPoint x: 417, startPoint y: 173, endPoint x: 429, endPoint y: 174, distance: 12.1
click at [429, 173] on input "3" at bounding box center [434, 172] width 44 height 18
type input "4"
drag, startPoint x: 427, startPoint y: 205, endPoint x: 433, endPoint y: 205, distance: 6.0
click at [433, 205] on input "3" at bounding box center [434, 205] width 44 height 18
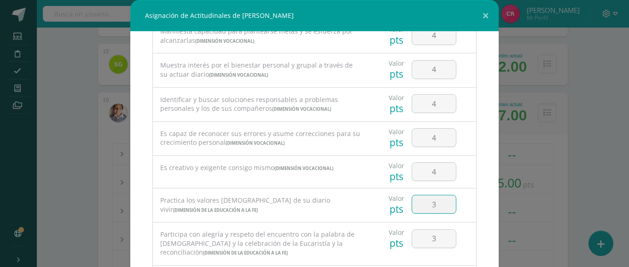
drag, startPoint x: 419, startPoint y: 206, endPoint x: 426, endPoint y: 206, distance: 6.9
click at [426, 206] on input "3" at bounding box center [434, 205] width 44 height 18
type input "4"
drag, startPoint x: 418, startPoint y: 241, endPoint x: 428, endPoint y: 242, distance: 10.7
click at [428, 242] on input "4" at bounding box center [434, 239] width 44 height 18
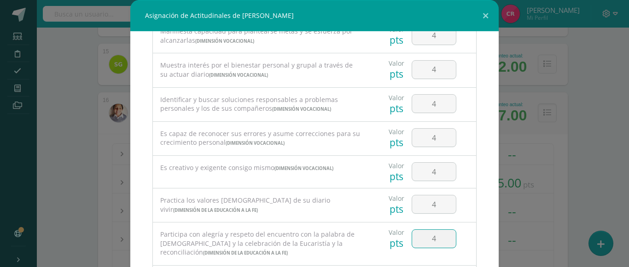
type input "4"
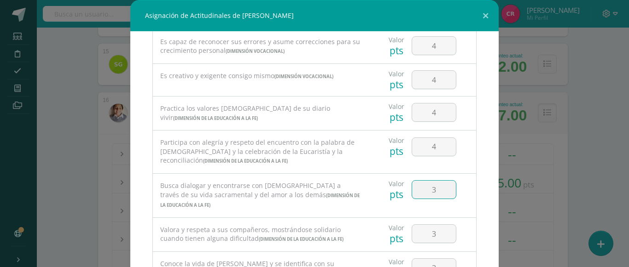
click at [427, 192] on input "3" at bounding box center [434, 190] width 44 height 18
type input "4"
drag, startPoint x: 420, startPoint y: 233, endPoint x: 430, endPoint y: 236, distance: 10.1
click at [430, 236] on input "4" at bounding box center [434, 234] width 44 height 18
type input "4"
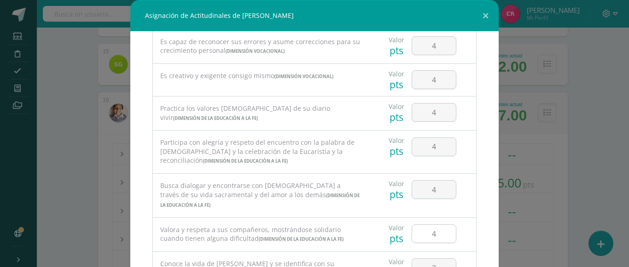
scroll to position [276, 0]
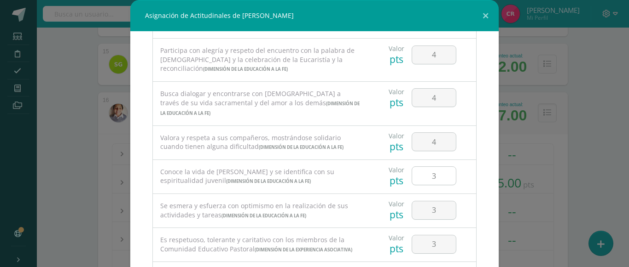
click at [418, 168] on div "3" at bounding box center [434, 176] width 52 height 32
drag, startPoint x: 421, startPoint y: 176, endPoint x: 419, endPoint y: 210, distance: 33.7
click at [429, 177] on input "3" at bounding box center [434, 176] width 44 height 18
type input "4"
drag, startPoint x: 420, startPoint y: 215, endPoint x: 419, endPoint y: 238, distance: 24.0
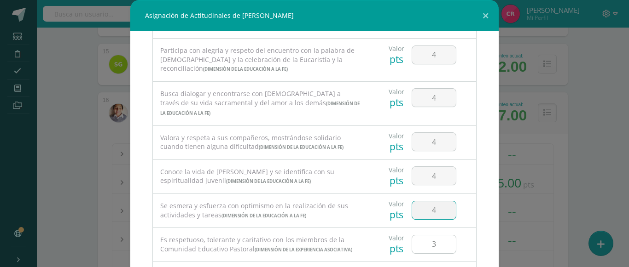
click at [427, 215] on input "4" at bounding box center [434, 211] width 44 height 18
type input "4"
drag, startPoint x: 419, startPoint y: 244, endPoint x: 430, endPoint y: 247, distance: 10.5
click at [430, 247] on input "4" at bounding box center [434, 245] width 44 height 18
type input "4"
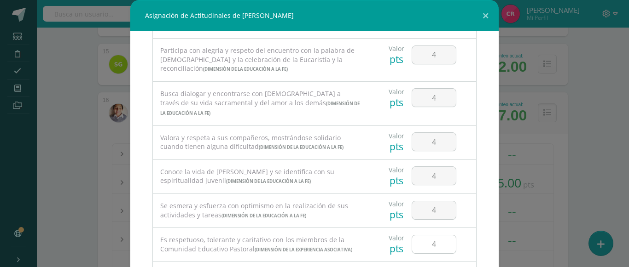
scroll to position [414, 0]
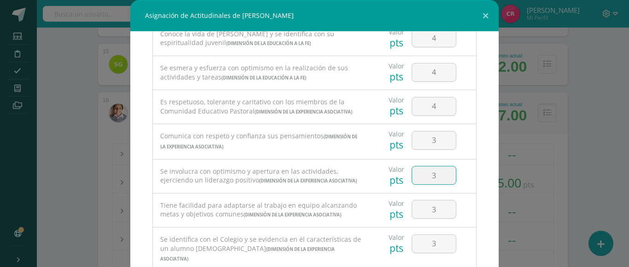
click at [427, 185] on input "3" at bounding box center [434, 176] width 44 height 18
type input "4"
drag, startPoint x: 420, startPoint y: 151, endPoint x: 430, endPoint y: 167, distance: 19.2
click at [429, 150] on input "3" at bounding box center [434, 141] width 44 height 18
type input "4"
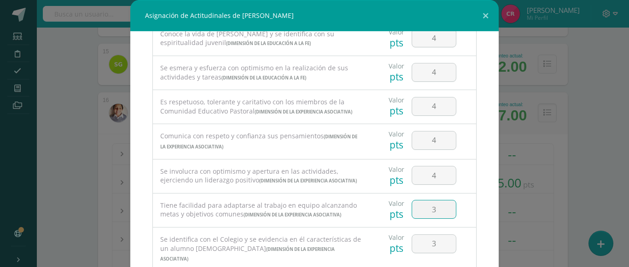
drag, startPoint x: 422, startPoint y: 232, endPoint x: 431, endPoint y: 232, distance: 9.2
click at [431, 219] on input "3" at bounding box center [434, 210] width 44 height 18
type input "4"
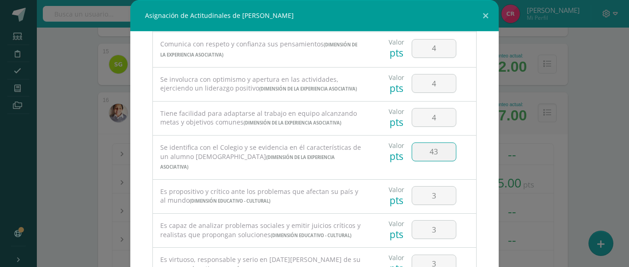
click at [424, 161] on input "43" at bounding box center [434, 152] width 44 height 18
type input "3"
click at [428, 161] on input "3" at bounding box center [434, 152] width 44 height 18
type input "4"
click at [425, 205] on input "3" at bounding box center [434, 196] width 44 height 18
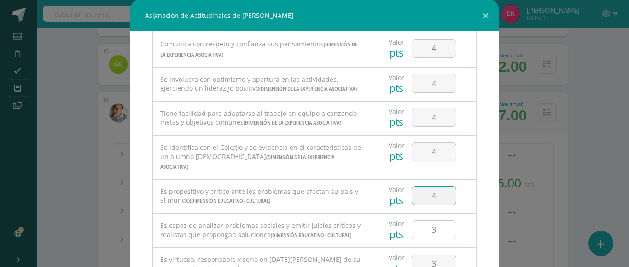
type input "4"
click at [425, 239] on input "3" at bounding box center [434, 230] width 44 height 18
type input "4"
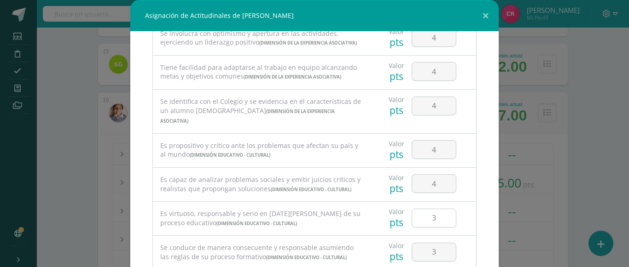
scroll to position [644, 0]
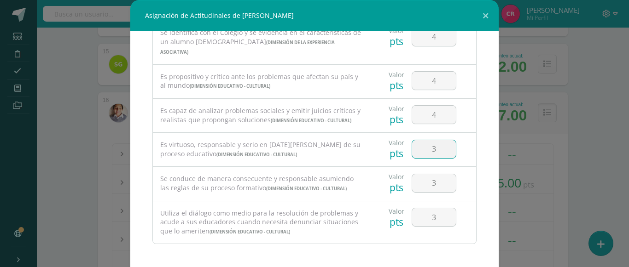
click at [430, 157] on input "3" at bounding box center [434, 149] width 44 height 18
type input "4"
drag, startPoint x: 418, startPoint y: 193, endPoint x: 426, endPoint y: 193, distance: 7.8
click at [426, 192] on input "3" at bounding box center [434, 183] width 44 height 18
type input "4"
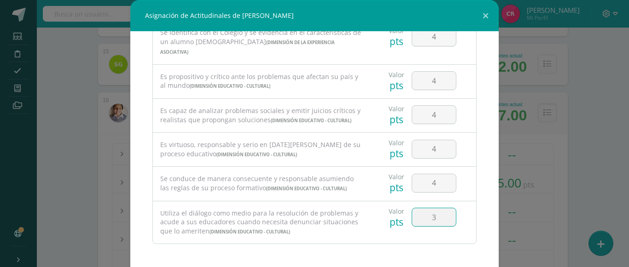
drag, startPoint x: 422, startPoint y: 226, endPoint x: 430, endPoint y: 226, distance: 8.3
click at [430, 226] on input "3" at bounding box center [434, 218] width 44 height 18
type input "4"
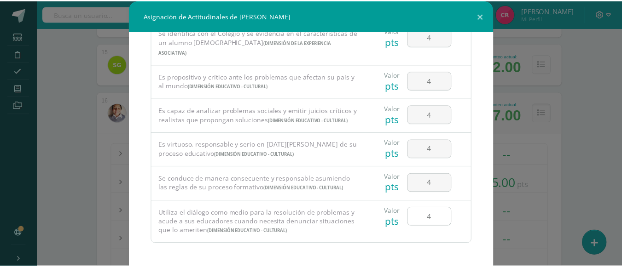
scroll to position [48, 0]
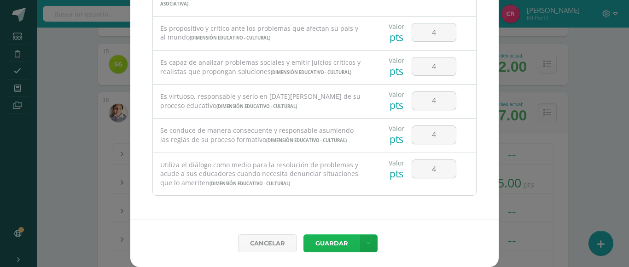
click at [342, 241] on button "Guardar" at bounding box center [331, 244] width 56 height 18
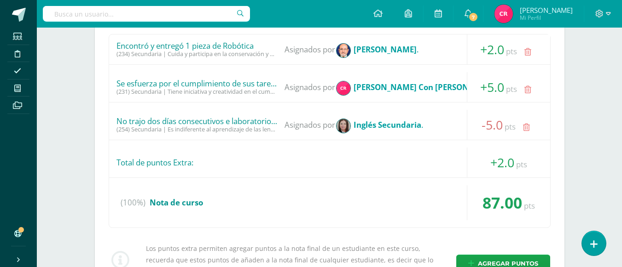
scroll to position [1210, 0]
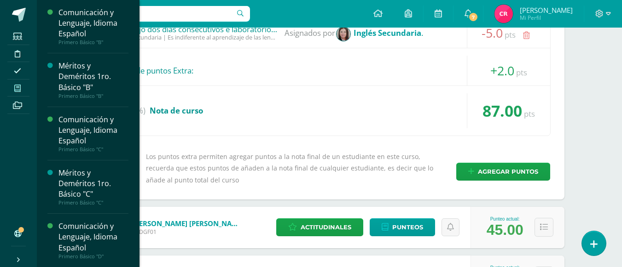
click at [17, 86] on icon at bounding box center [17, 88] width 6 height 7
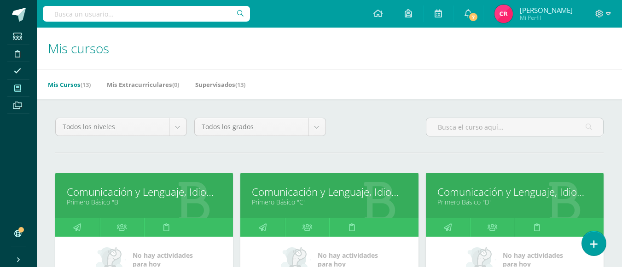
scroll to position [92, 0]
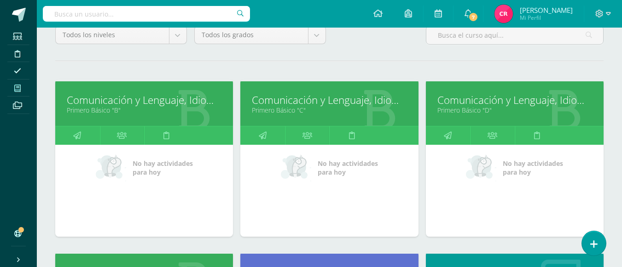
click at [144, 97] on link "Comunicación y Lenguaje, Idioma Español" at bounding box center [144, 100] width 155 height 14
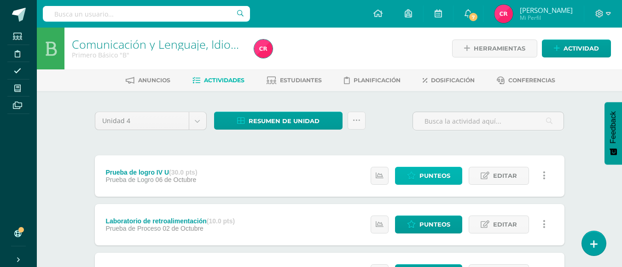
click at [438, 174] on span "Punteos" at bounding box center [434, 176] width 31 height 17
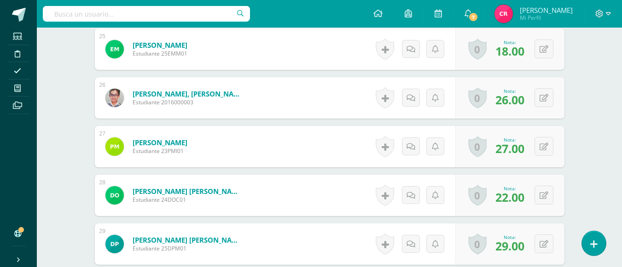
scroll to position [1517, 0]
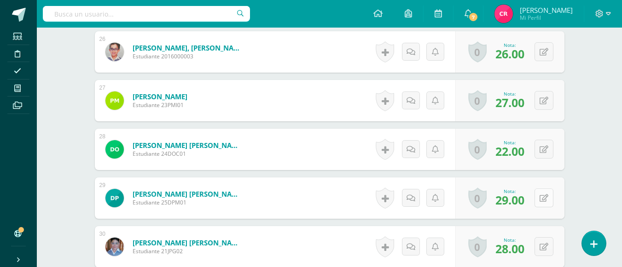
click at [547, 194] on button at bounding box center [543, 198] width 19 height 19
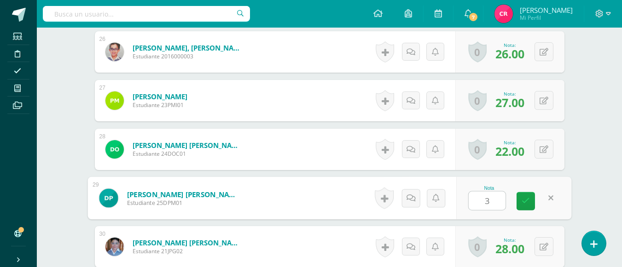
type input "30"
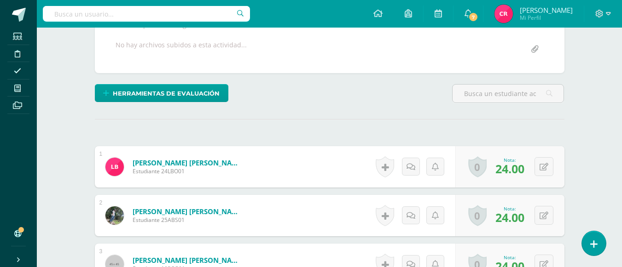
scroll to position [0, 0]
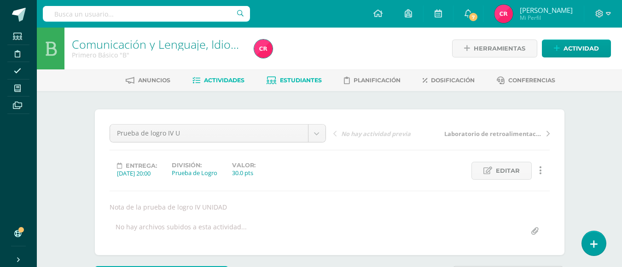
click at [291, 81] on span "Estudiantes" at bounding box center [301, 80] width 42 height 7
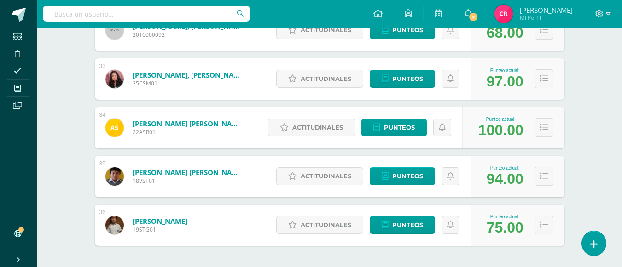
scroll to position [1743, 0]
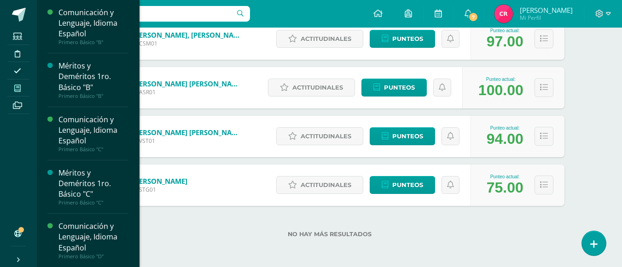
click at [18, 91] on icon at bounding box center [17, 88] width 6 height 7
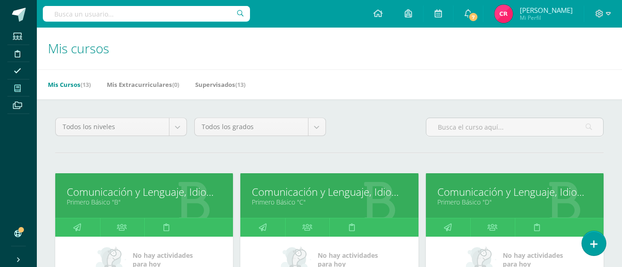
click at [269, 194] on link "Comunicación y Lenguaje, Idioma Español" at bounding box center [329, 192] width 155 height 14
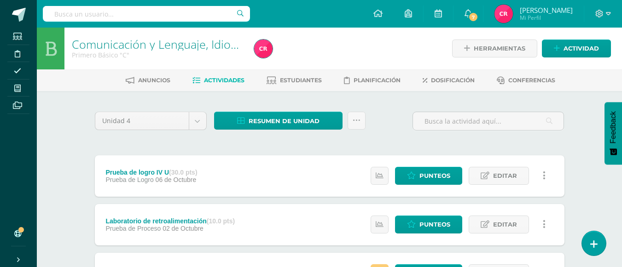
scroll to position [46, 0]
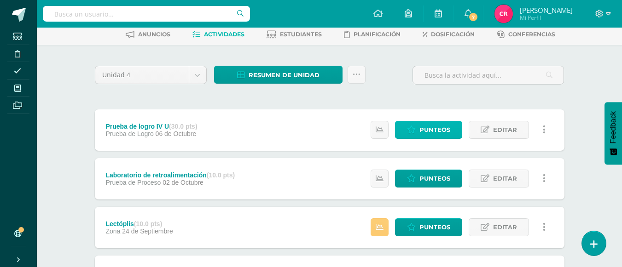
click at [428, 132] on span "Punteos" at bounding box center [434, 130] width 31 height 17
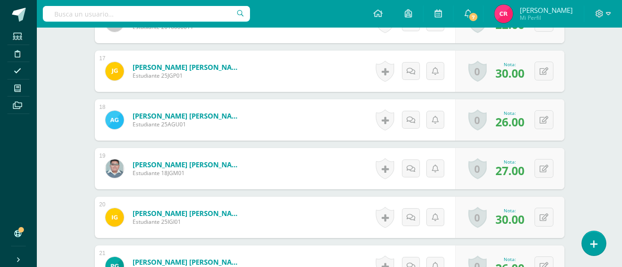
scroll to position [1105, 0]
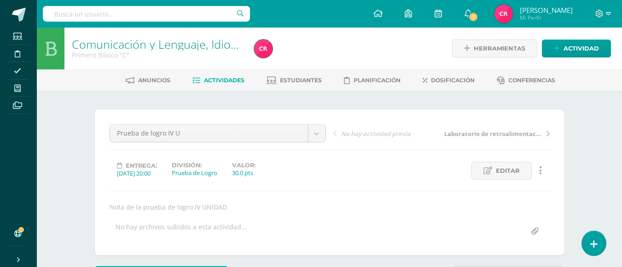
scroll to position [46, 0]
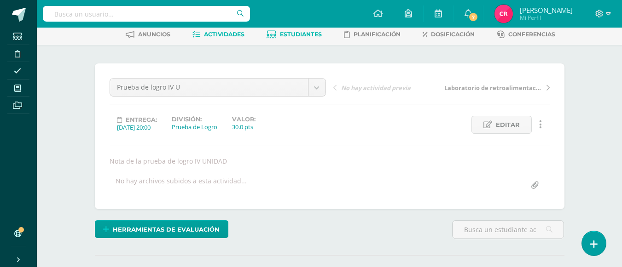
click at [296, 33] on span "Estudiantes" at bounding box center [301, 34] width 42 height 7
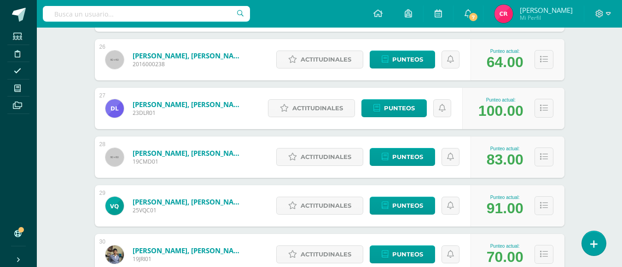
scroll to position [1427, 0]
